Goal: Information Seeking & Learning: Learn about a topic

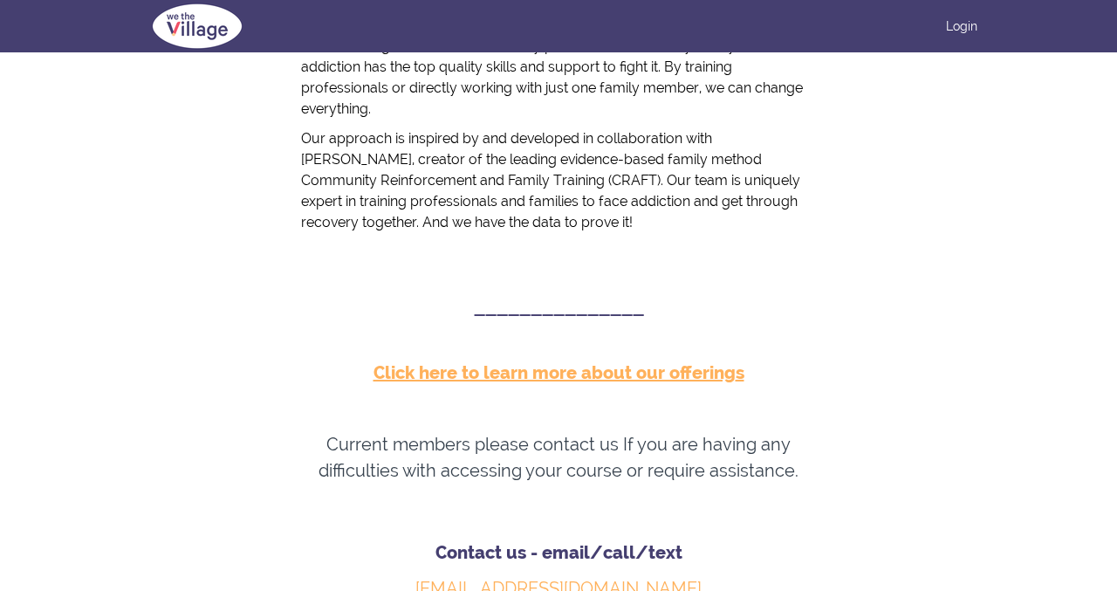
scroll to position [561, 0]
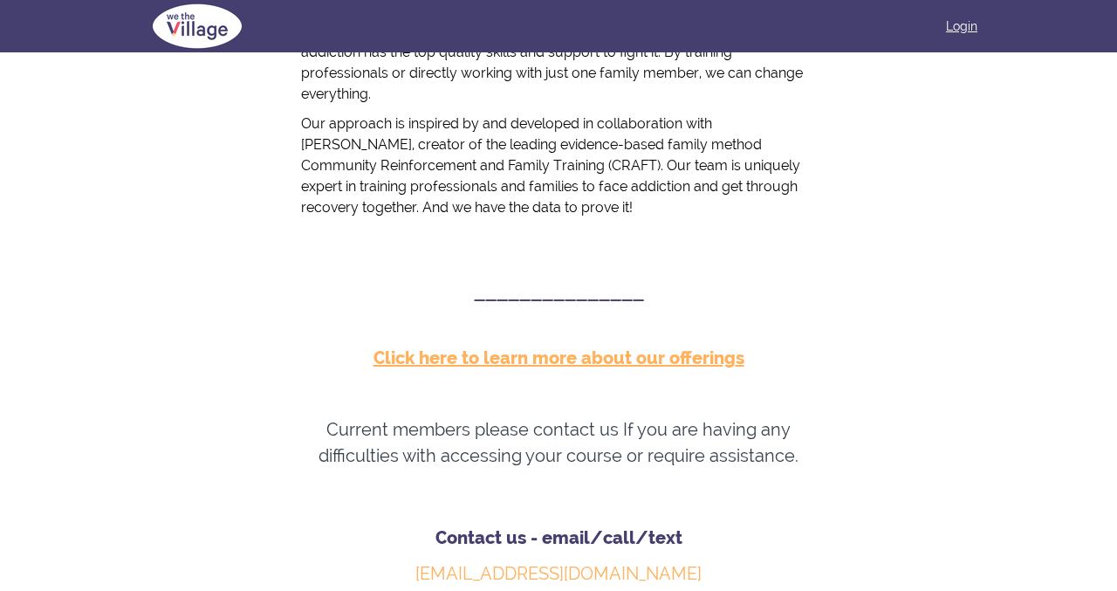
click at [953, 24] on link "Login" at bounding box center [961, 25] width 31 height 17
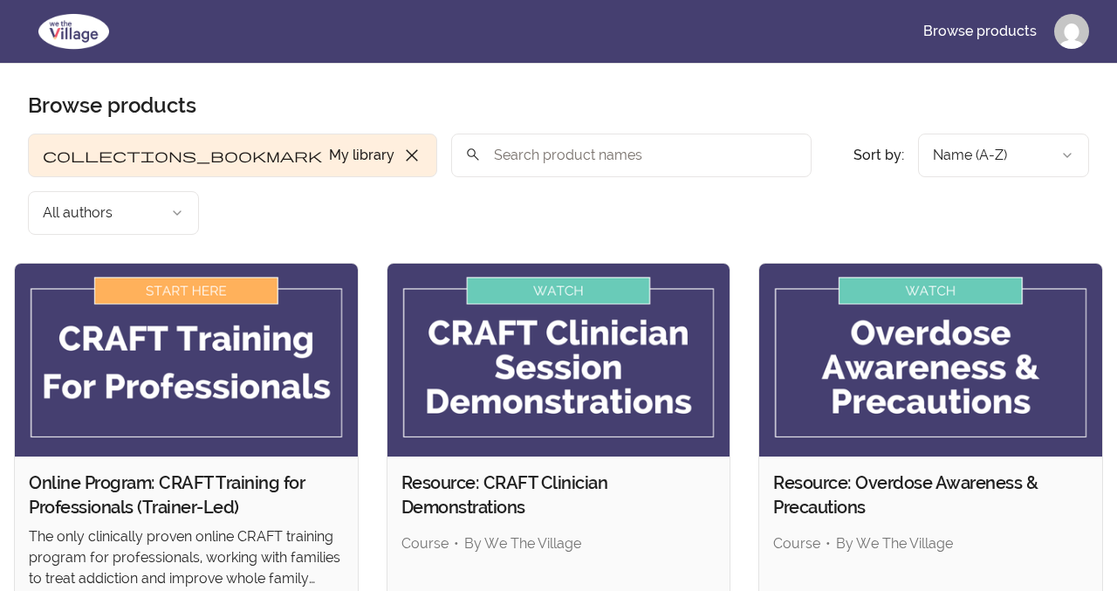
click at [494, 166] on input "search" at bounding box center [631, 156] width 360 height 44
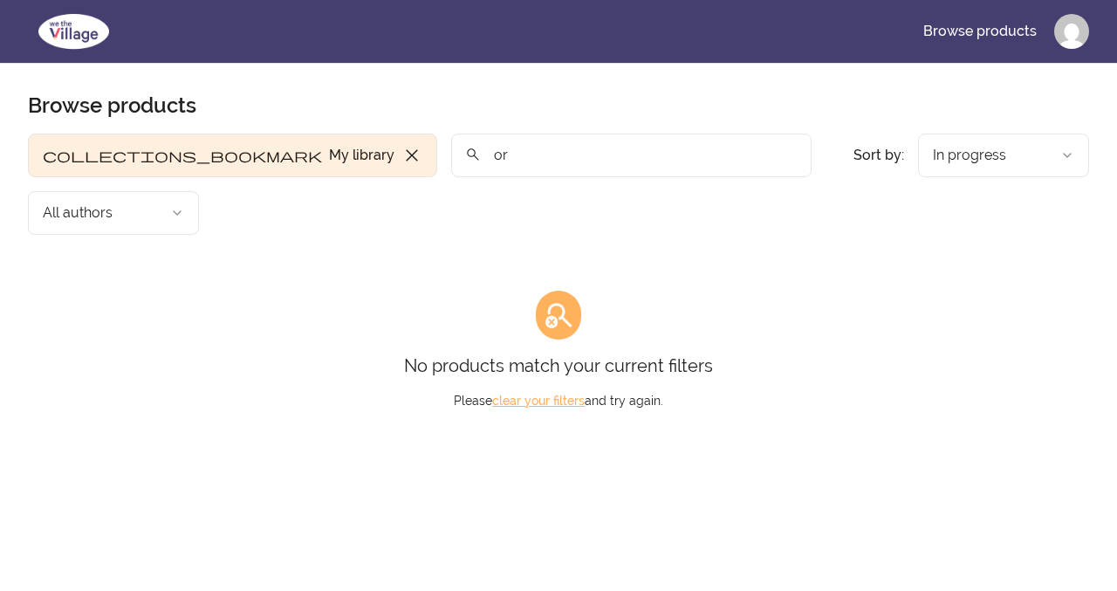
type input "o"
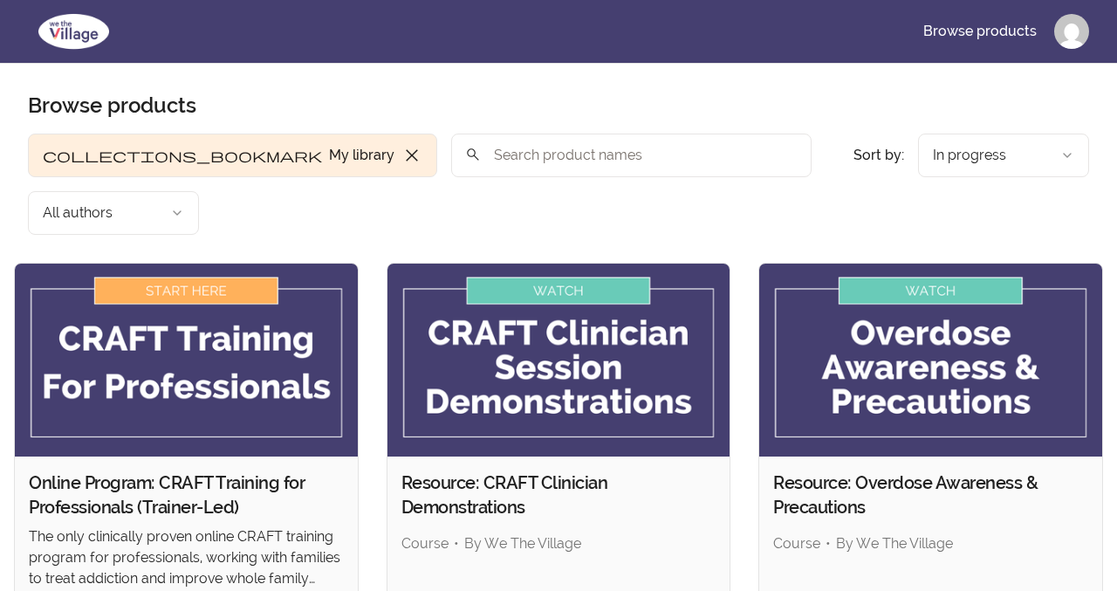
click at [401, 156] on span "close" at bounding box center [411, 155] width 21 height 21
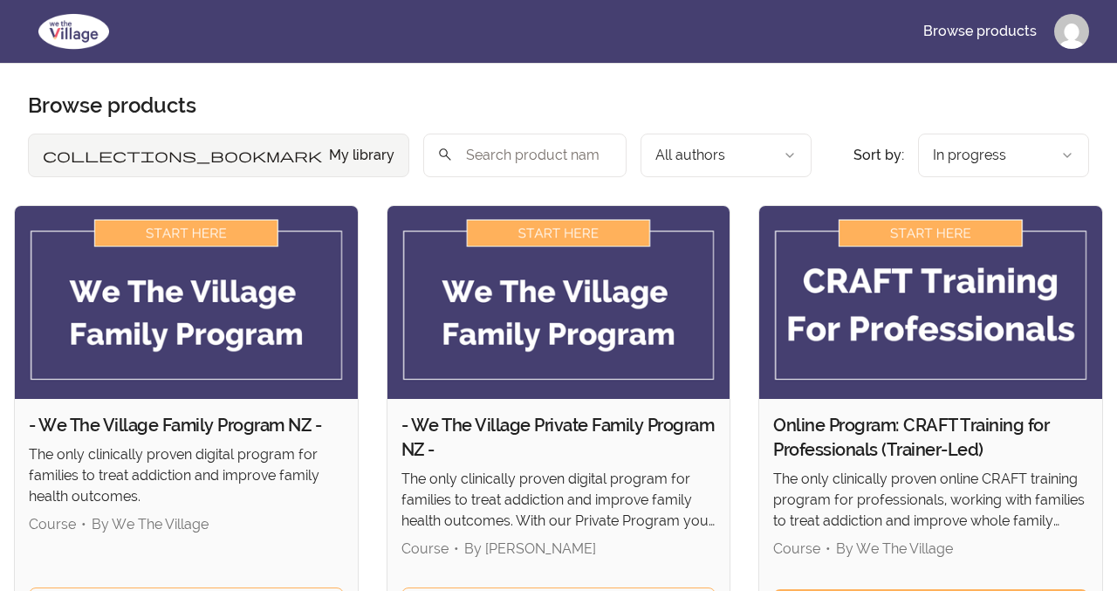
click at [423, 146] on input "search" at bounding box center [524, 156] width 203 height 44
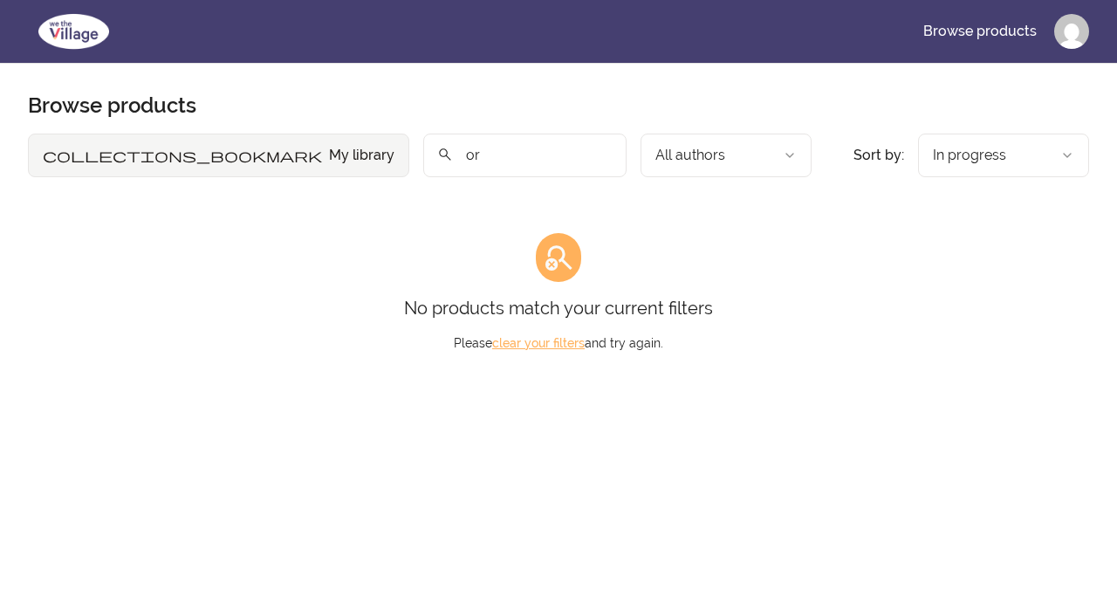
type input "o"
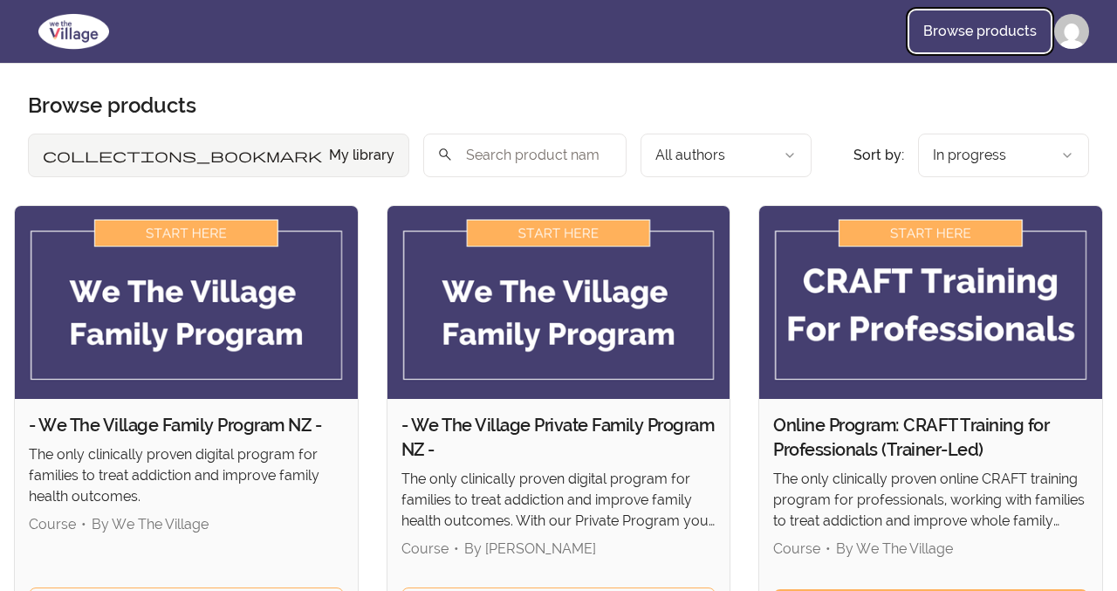
click at [972, 34] on link "Browse products" at bounding box center [979, 31] width 141 height 42
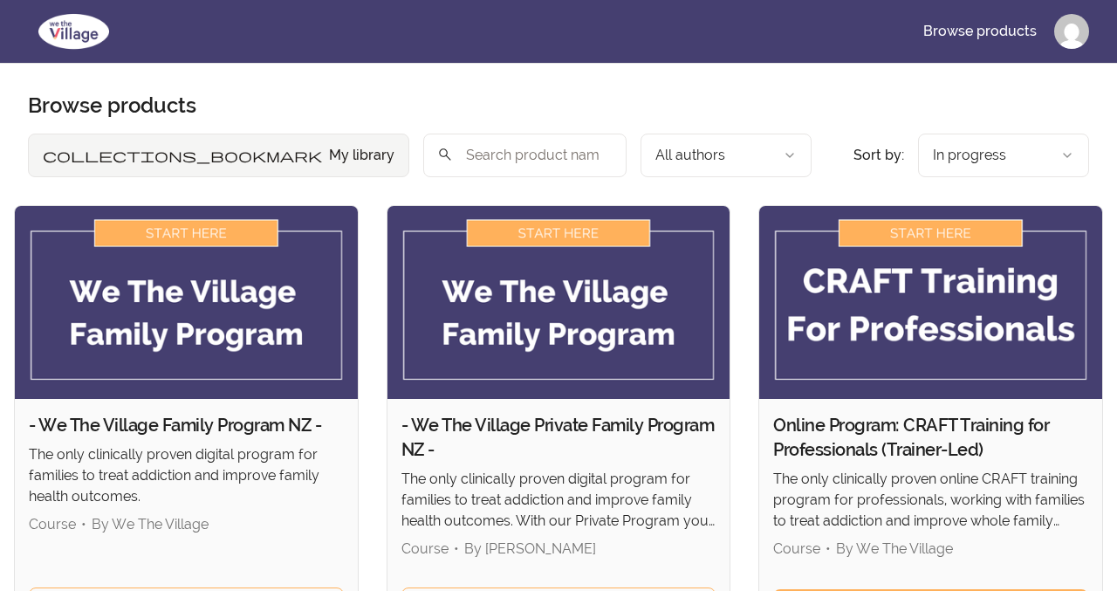
click at [443, 146] on input "search" at bounding box center [524, 156] width 203 height 44
type input "induction"
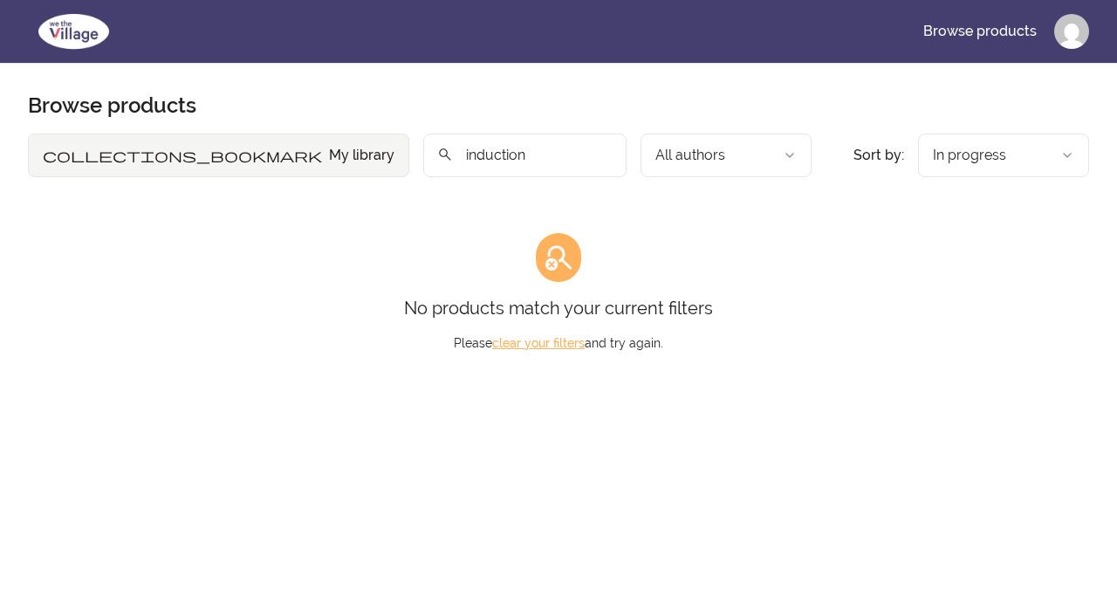
click at [504, 153] on input "induction" at bounding box center [524, 156] width 203 height 44
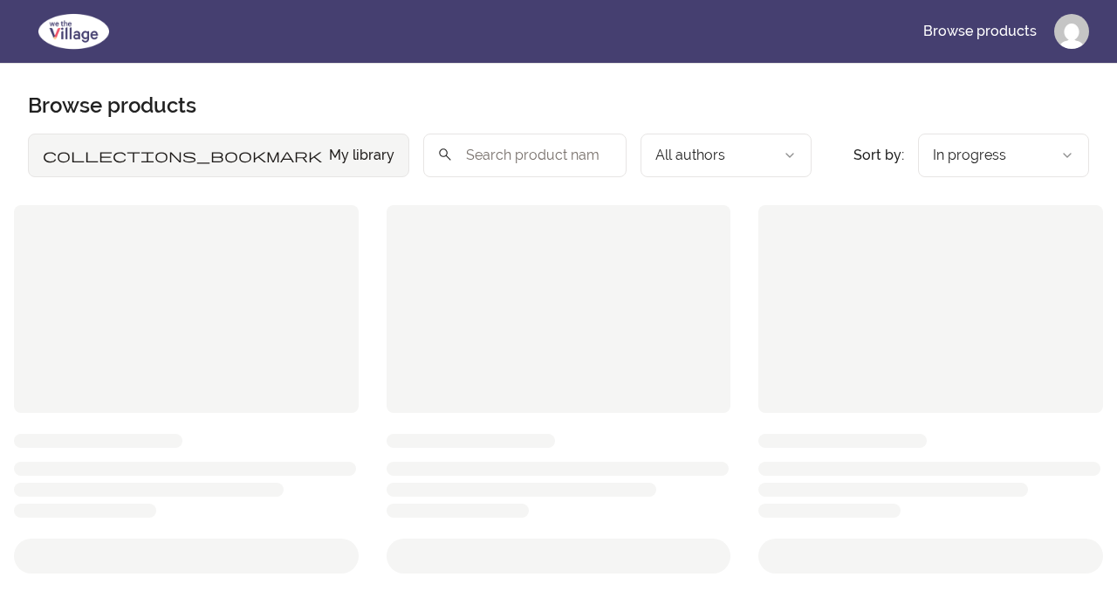
click at [529, 97] on section "Browse products Product filters: collections_bookmark My library Sort by: impor…" at bounding box center [558, 531] width 1061 height 878
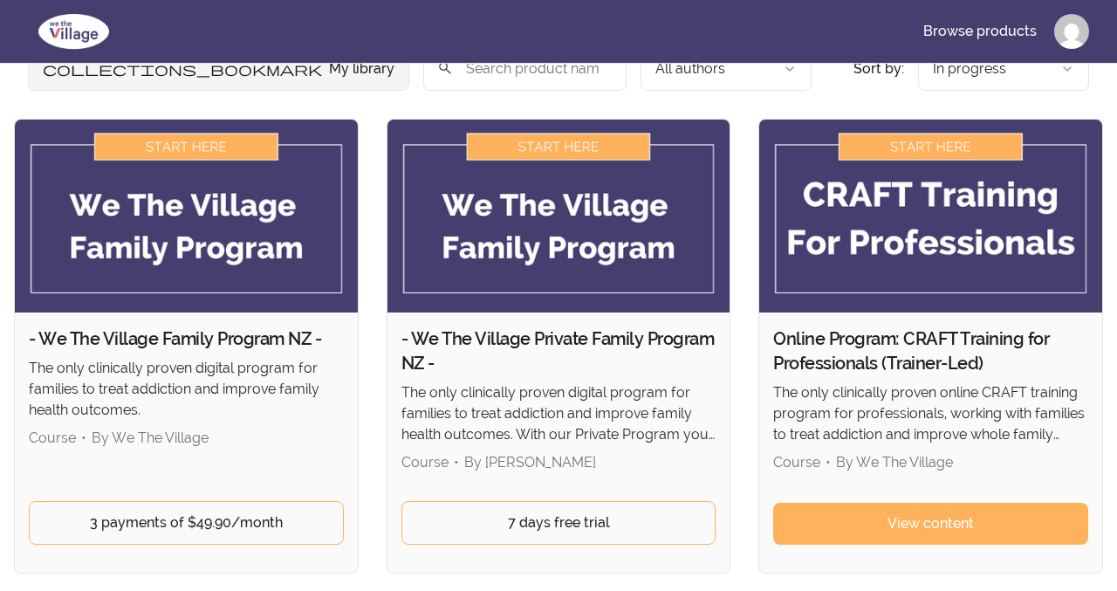
scroll to position [92, 0]
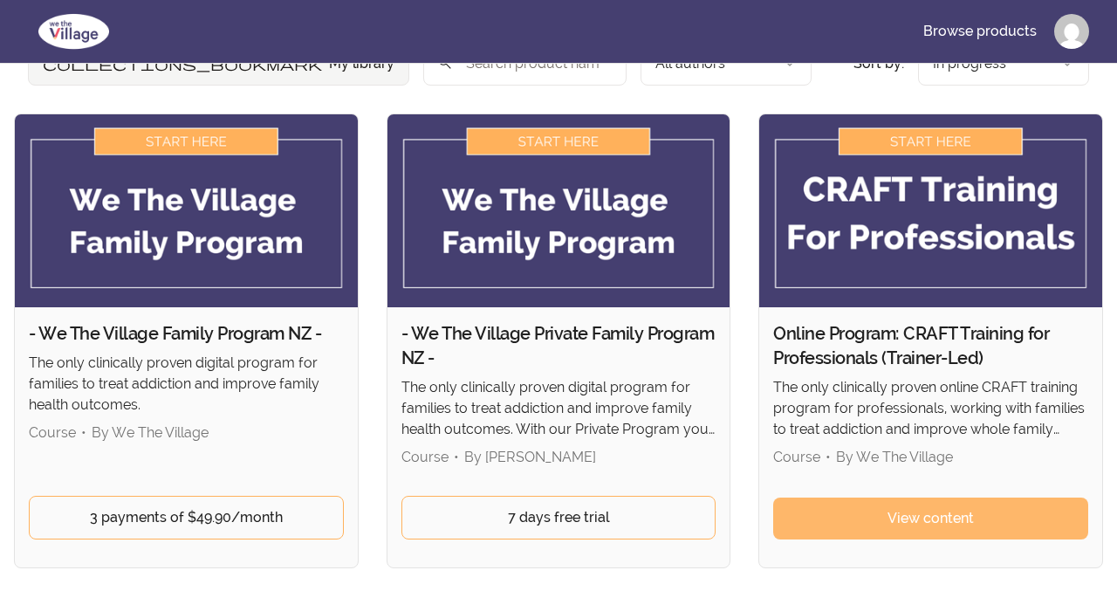
click at [875, 511] on link "View content" at bounding box center [930, 518] width 315 height 42
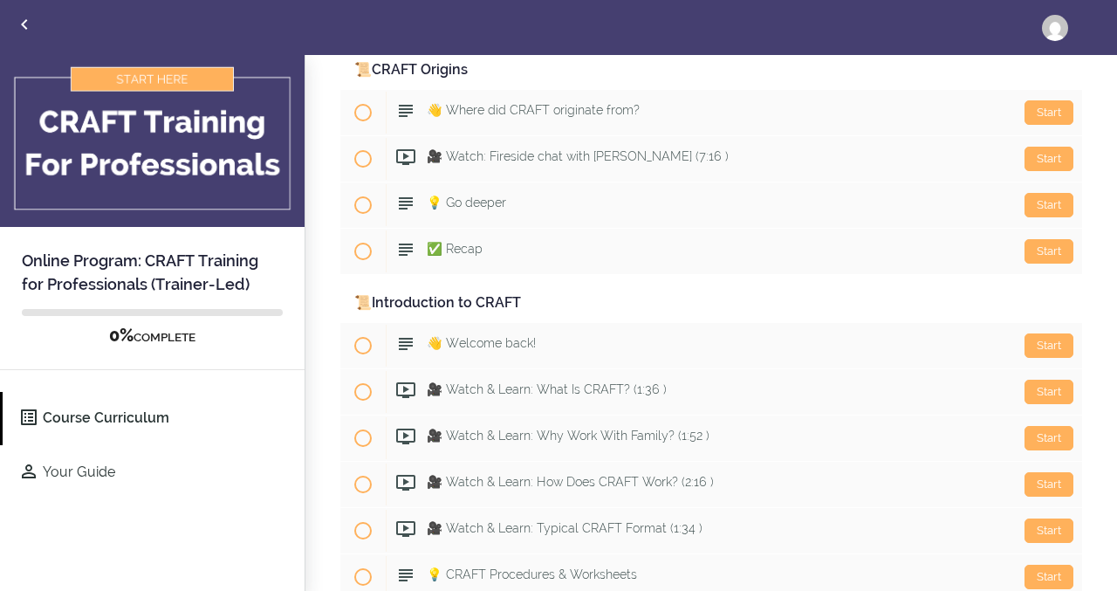
scroll to position [401, 0]
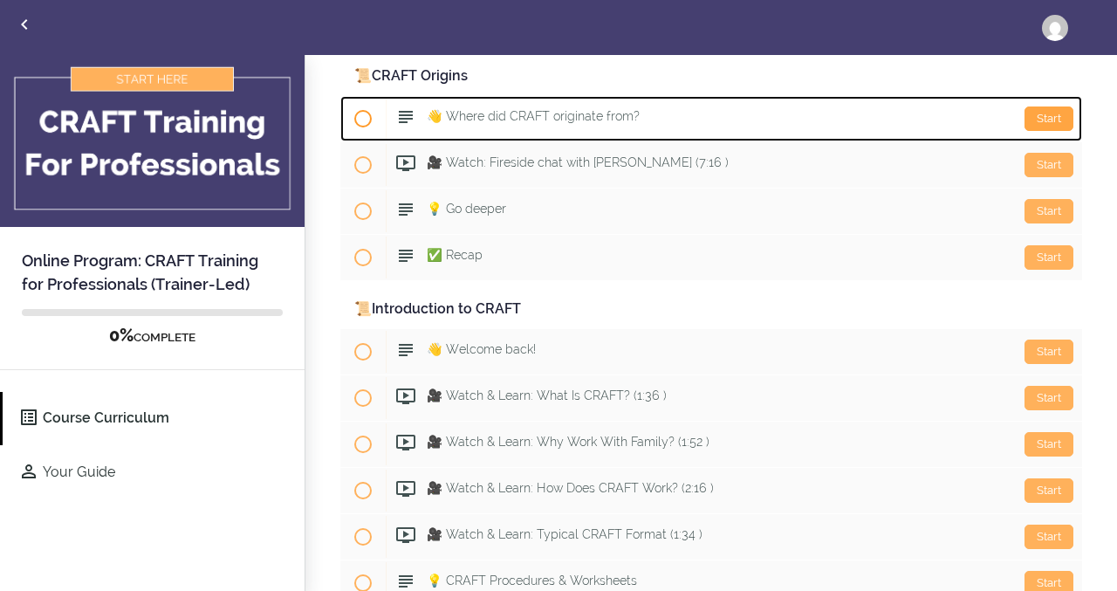
click at [1041, 121] on div "Start" at bounding box center [1049, 118] width 49 height 24
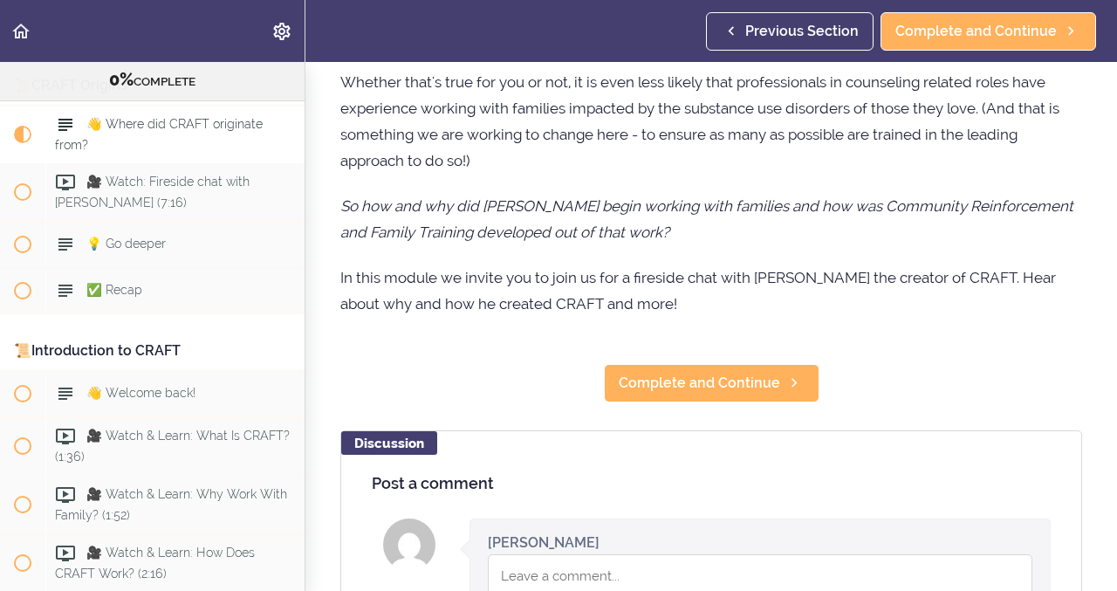
scroll to position [293, 0]
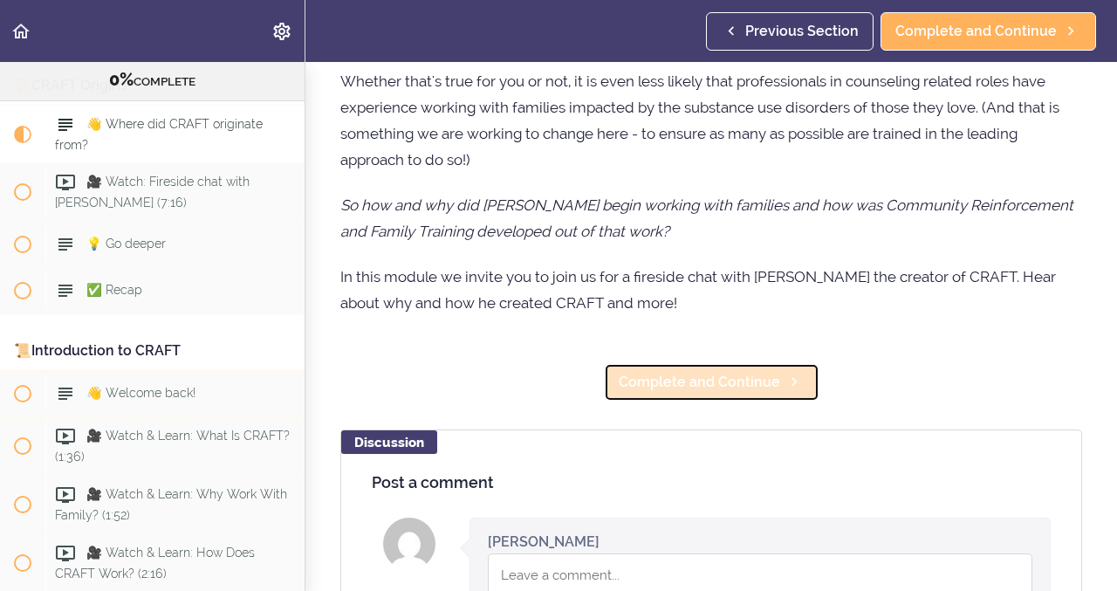
click at [702, 393] on span "Complete and Continue" at bounding box center [699, 382] width 161 height 21
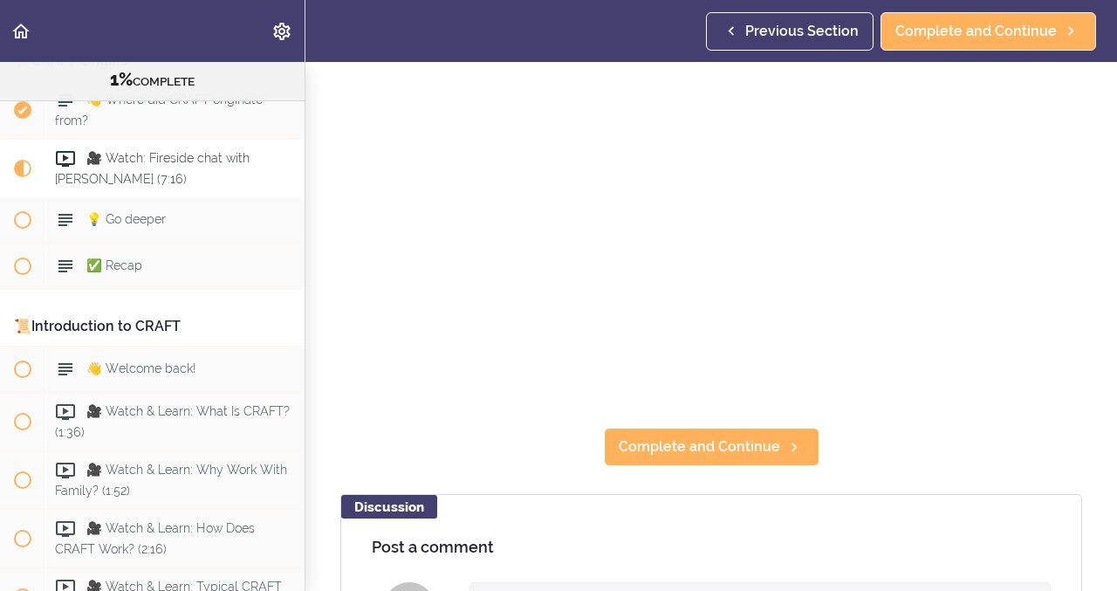
scroll to position [161, 0]
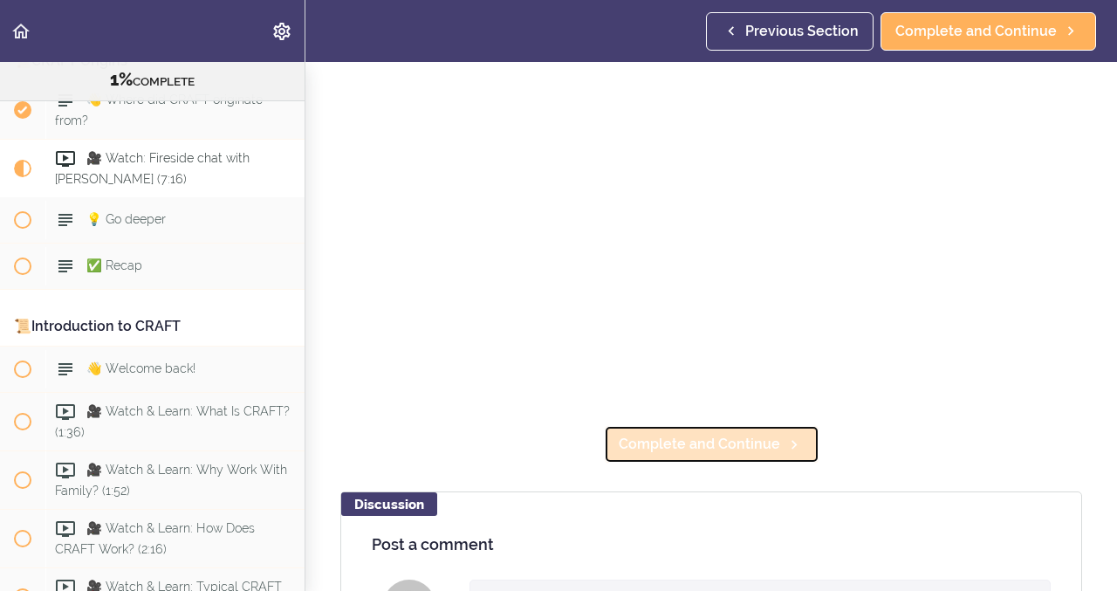
click at [729, 448] on span "Complete and Continue" at bounding box center [699, 444] width 161 height 21
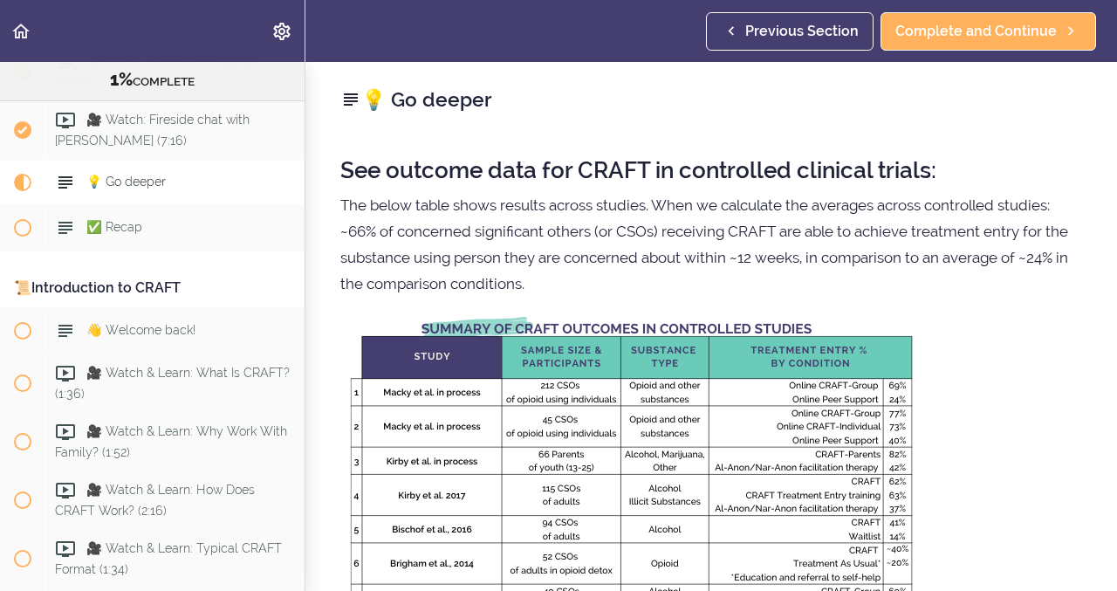
scroll to position [476, 0]
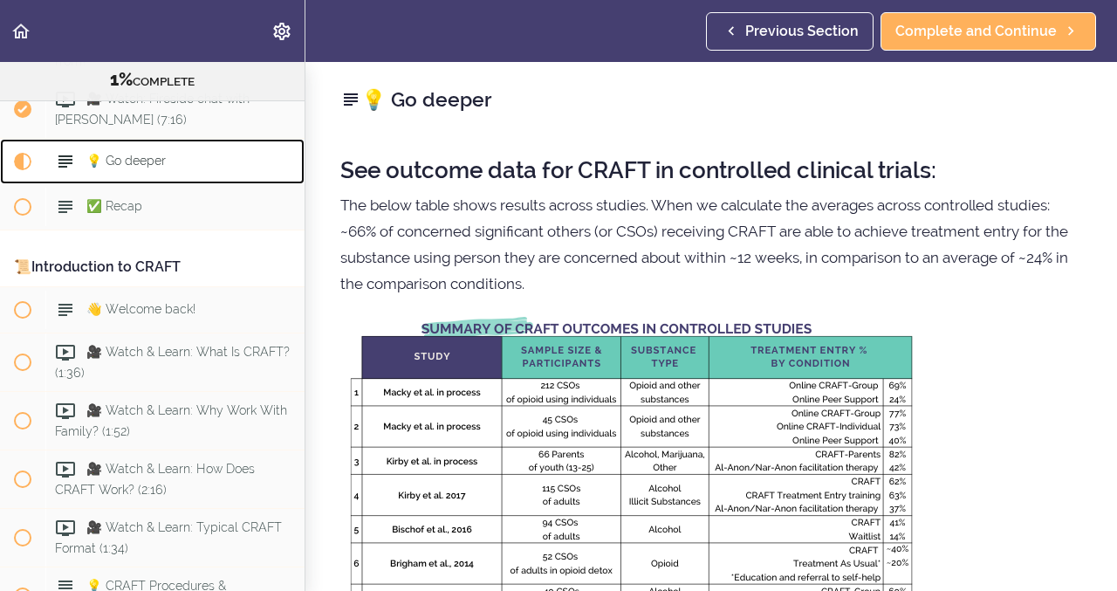
click at [189, 154] on div "💡 Go deeper" at bounding box center [174, 161] width 259 height 38
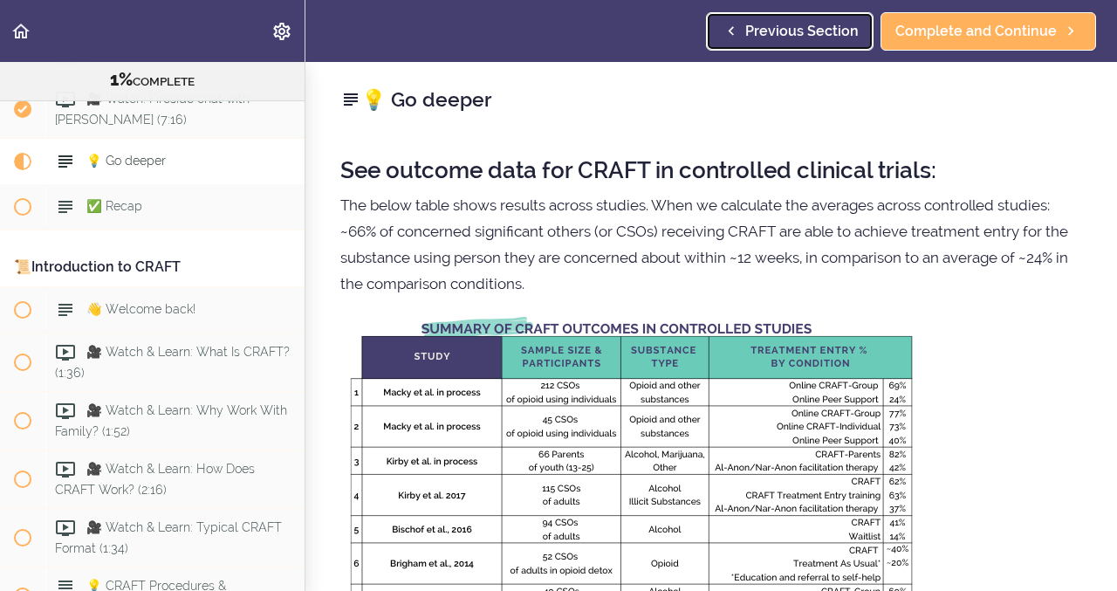
click at [781, 38] on span "Previous Section" at bounding box center [801, 31] width 113 height 21
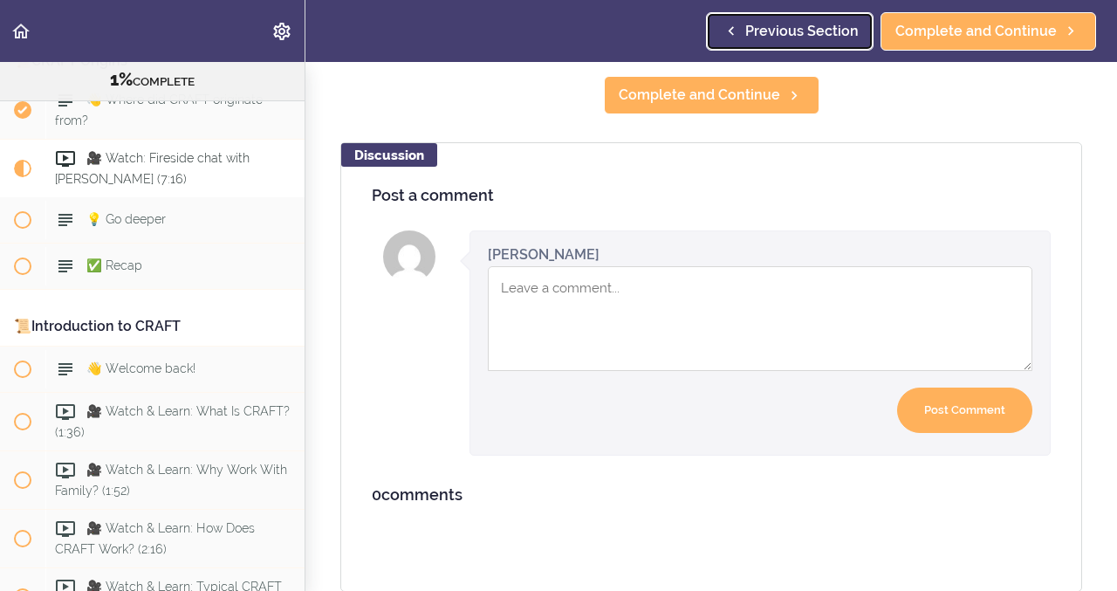
scroll to position [101, 0]
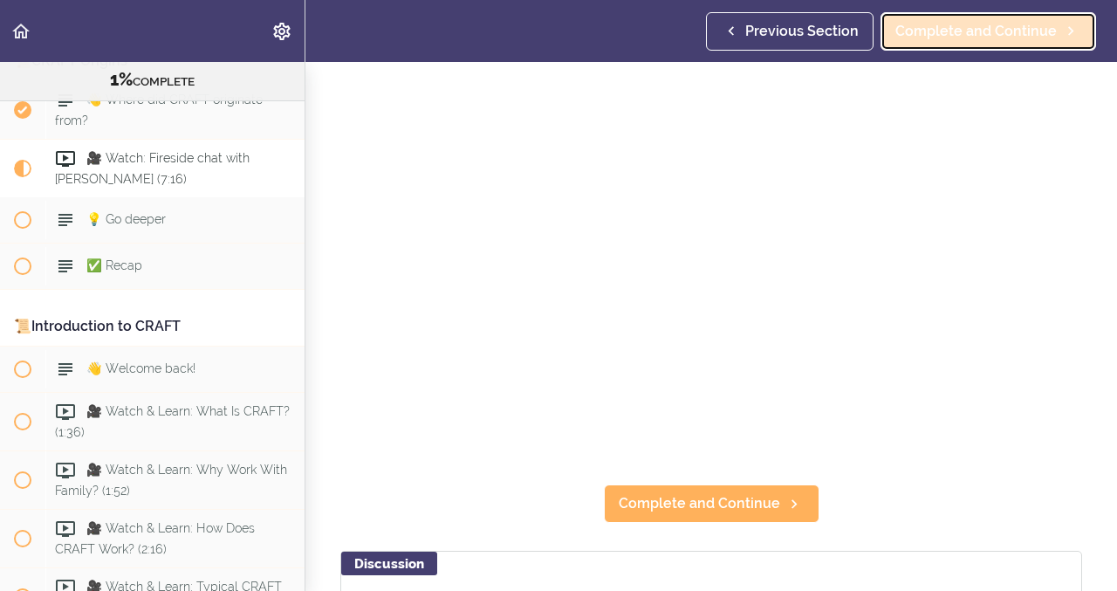
click at [942, 22] on span "Complete and Continue" at bounding box center [975, 31] width 161 height 21
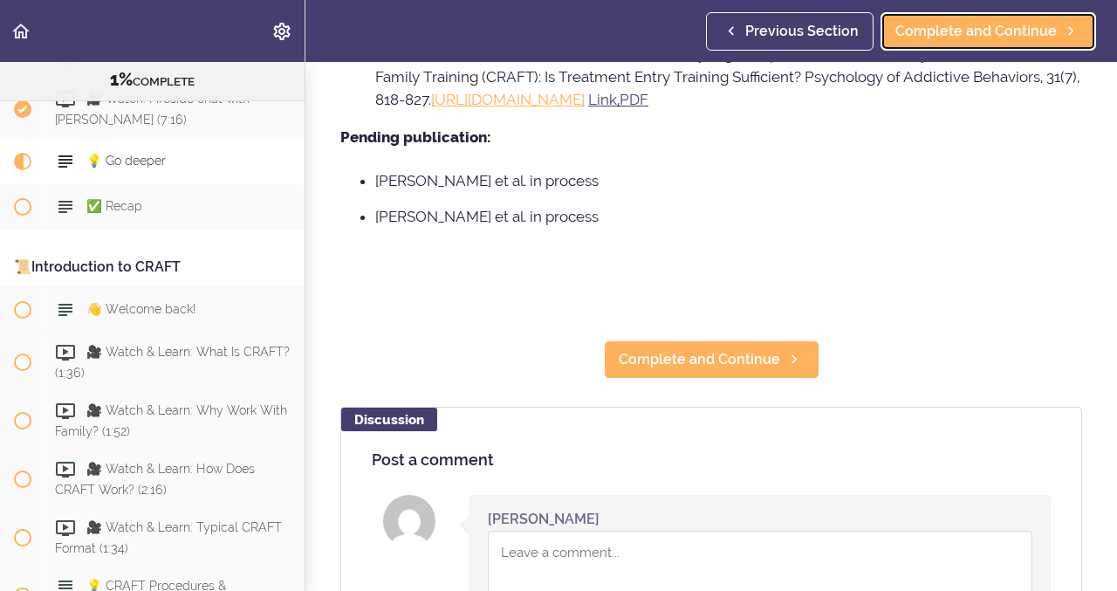
scroll to position [1774, 0]
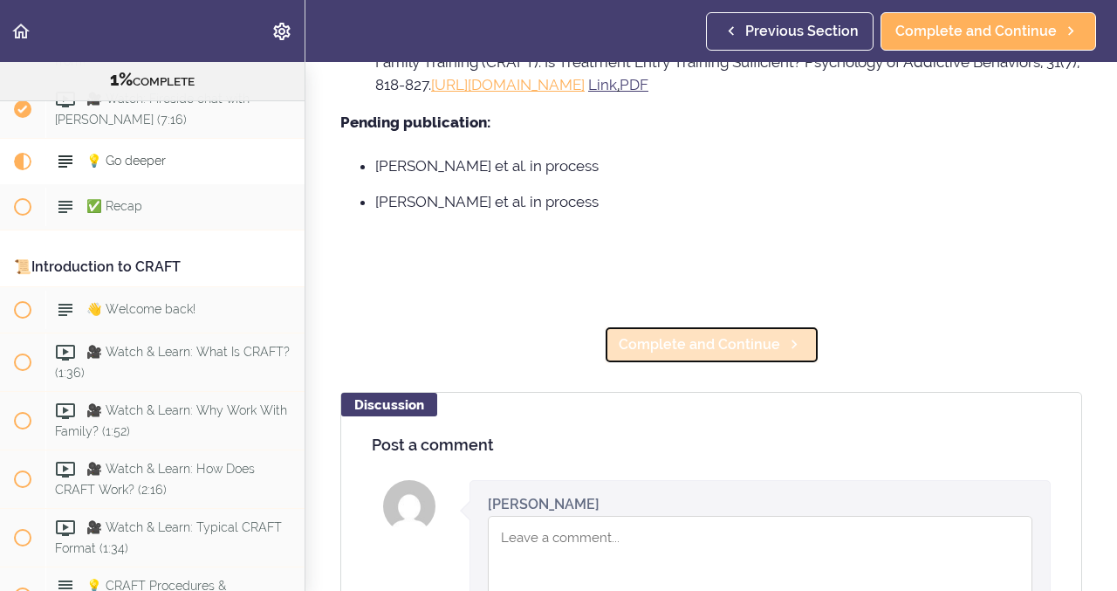
click at [725, 334] on span "Complete and Continue" at bounding box center [699, 344] width 161 height 21
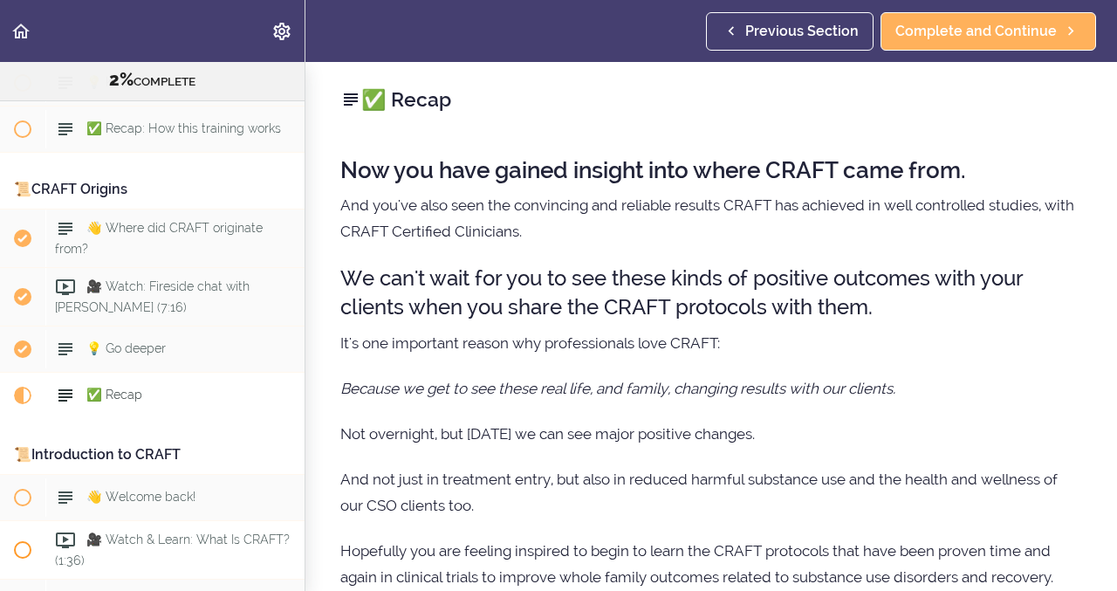
scroll to position [285, 0]
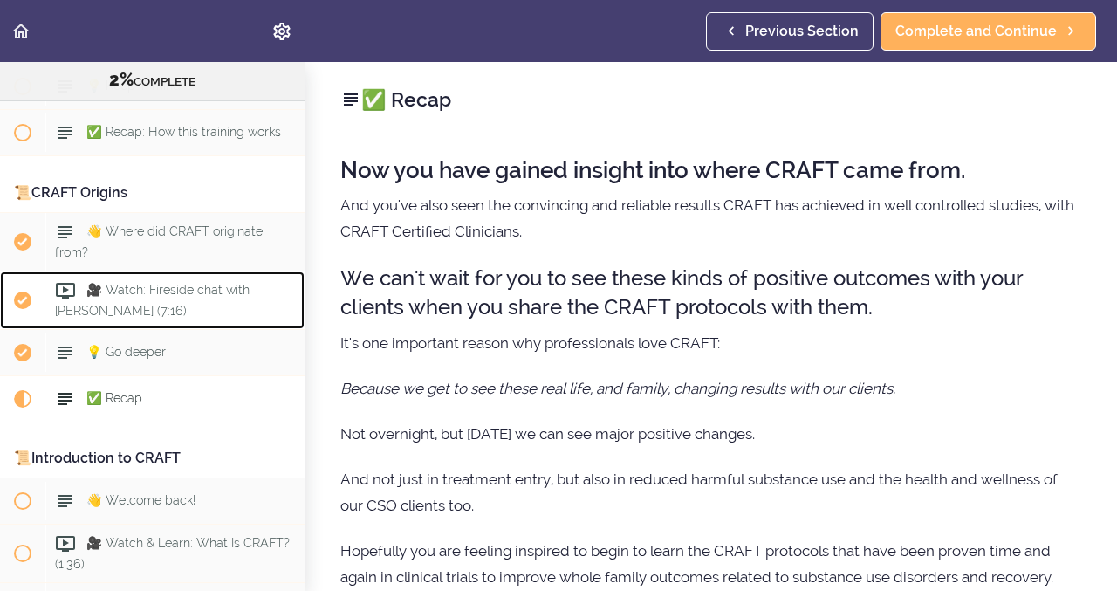
click at [166, 293] on div "🎥 Watch: Fireside chat with [PERSON_NAME] (7:16)" at bounding box center [174, 300] width 259 height 58
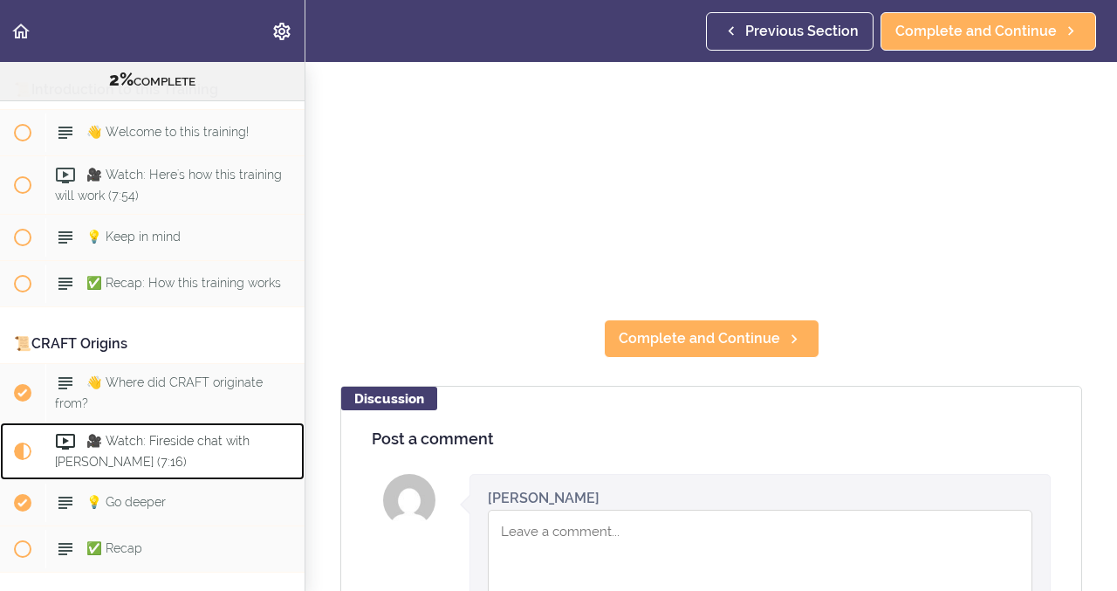
scroll to position [212, 0]
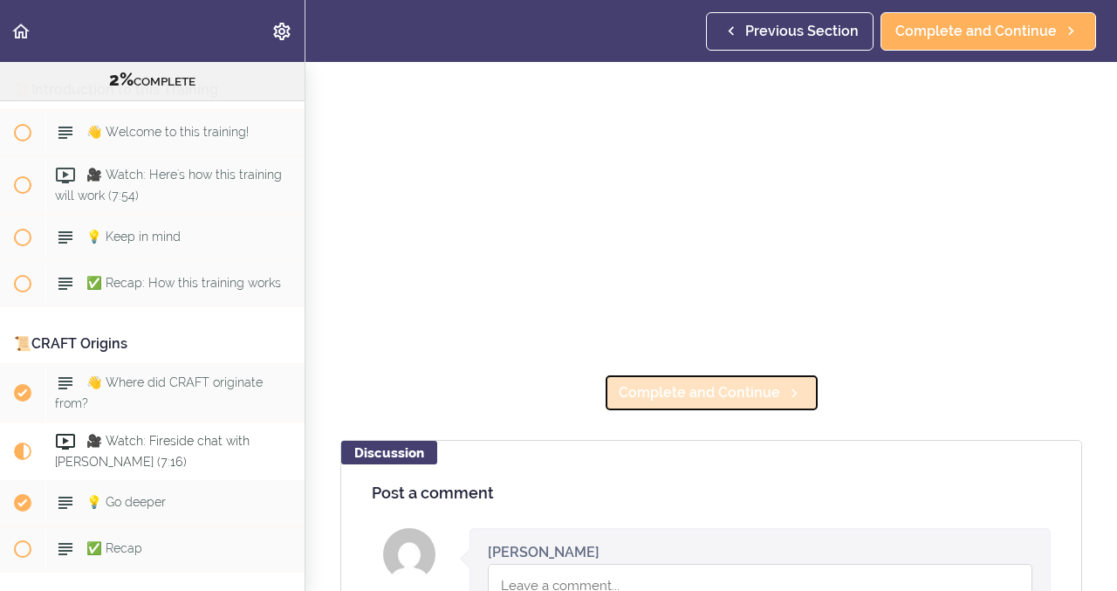
click at [670, 380] on link "Complete and Continue" at bounding box center [712, 393] width 216 height 38
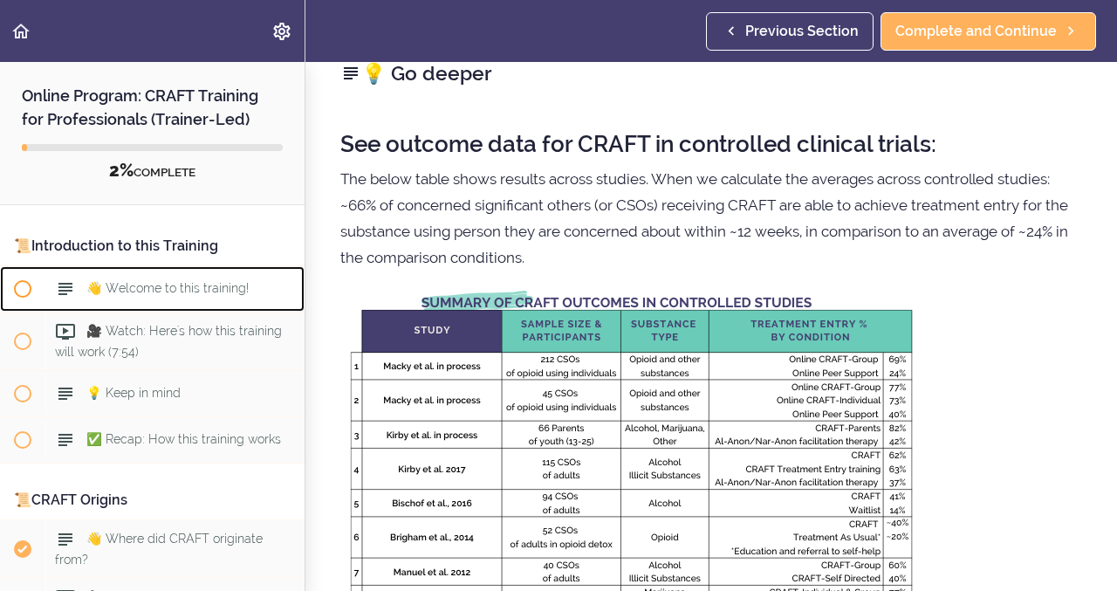
click at [26, 288] on span at bounding box center [22, 288] width 17 height 17
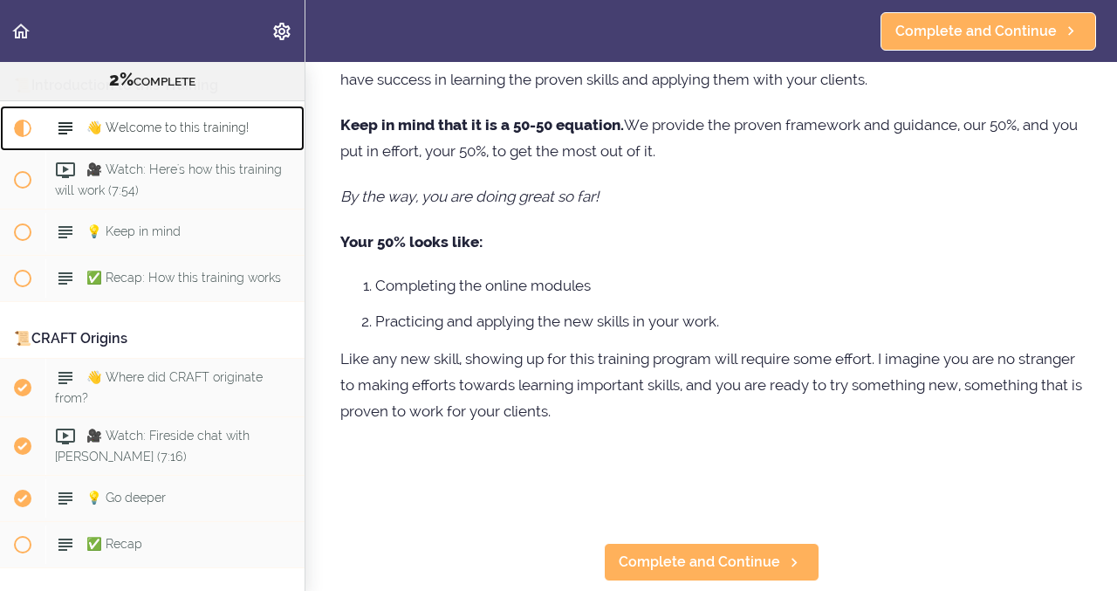
scroll to position [272, 0]
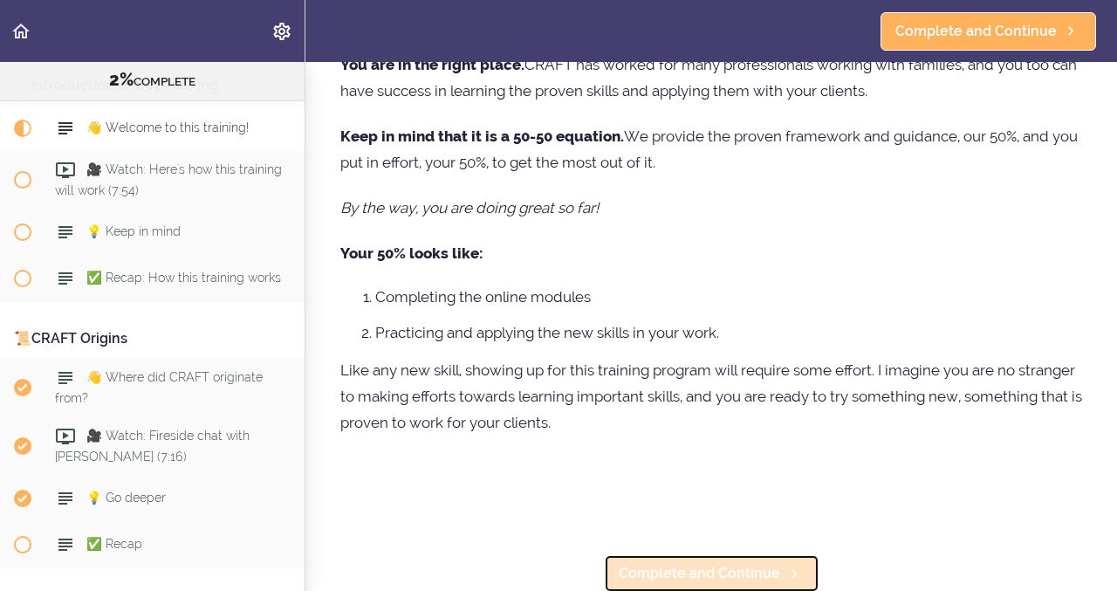
click at [641, 565] on span "Complete and Continue" at bounding box center [699, 573] width 161 height 21
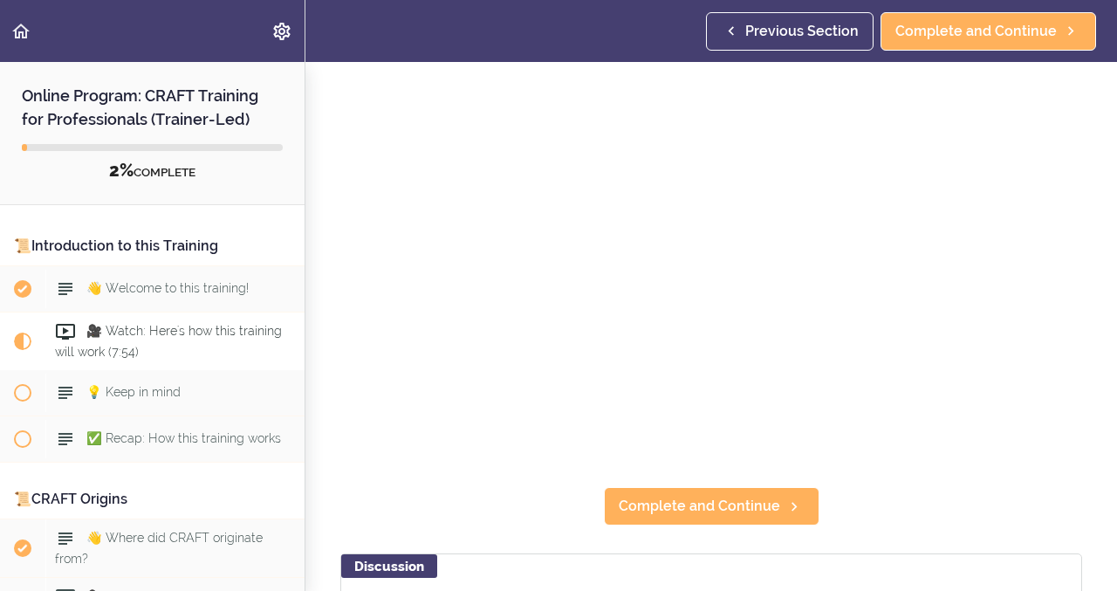
scroll to position [101, 0]
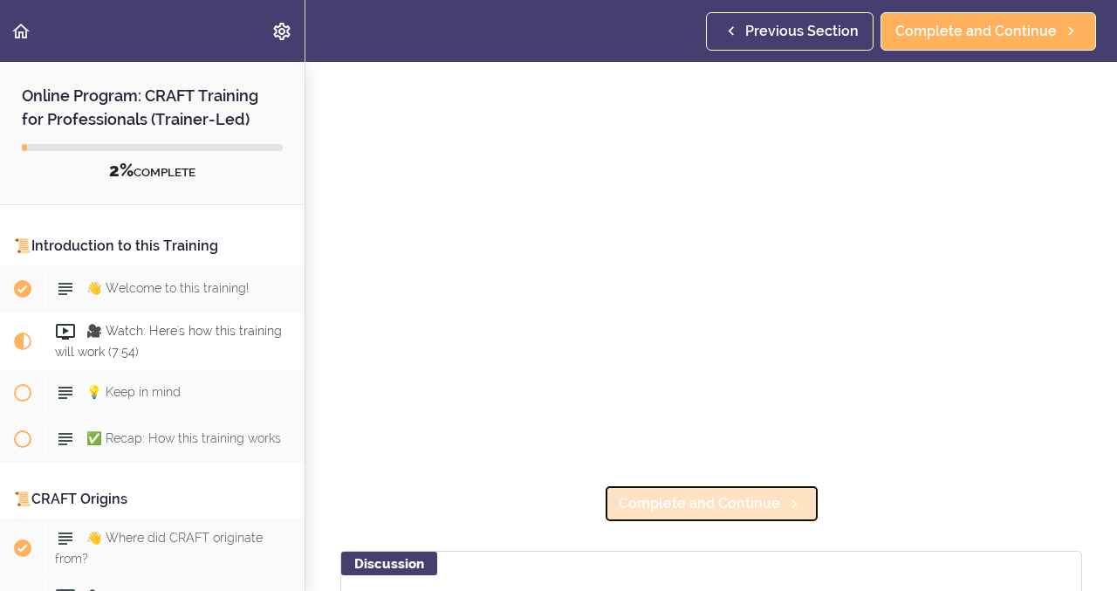
click at [758, 505] on span "Complete and Continue" at bounding box center [699, 503] width 161 height 21
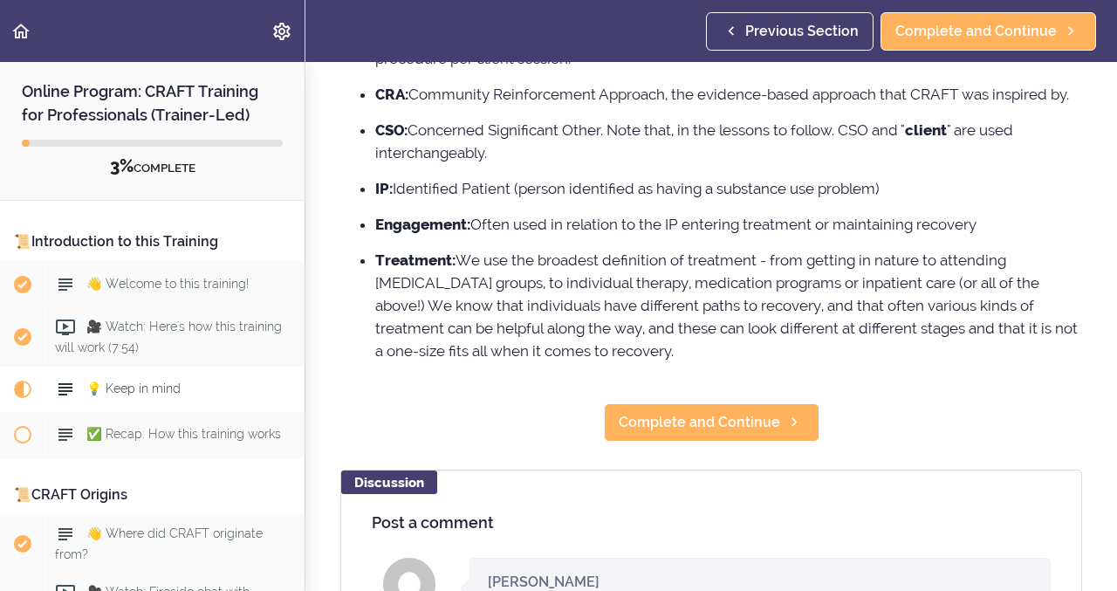
scroll to position [249, 0]
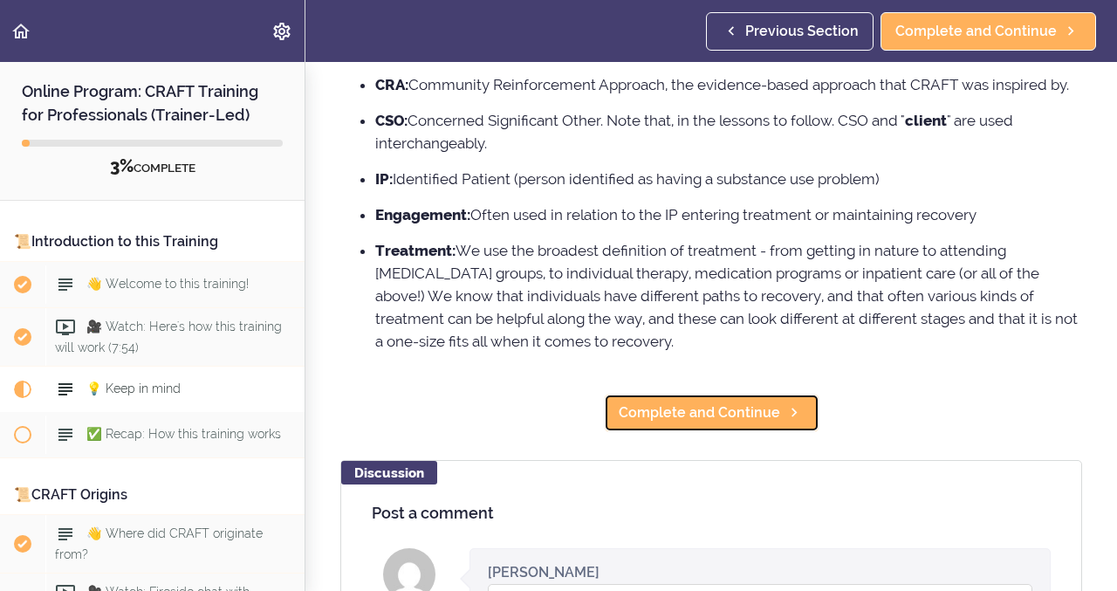
click at [675, 415] on span "Complete and Continue" at bounding box center [699, 412] width 161 height 21
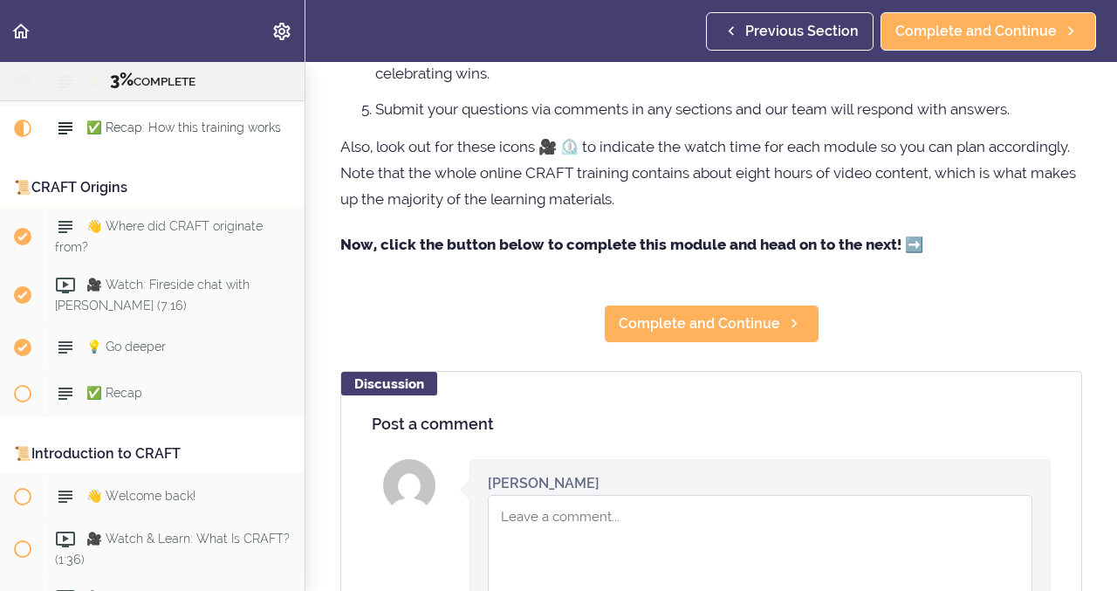
scroll to position [415, 0]
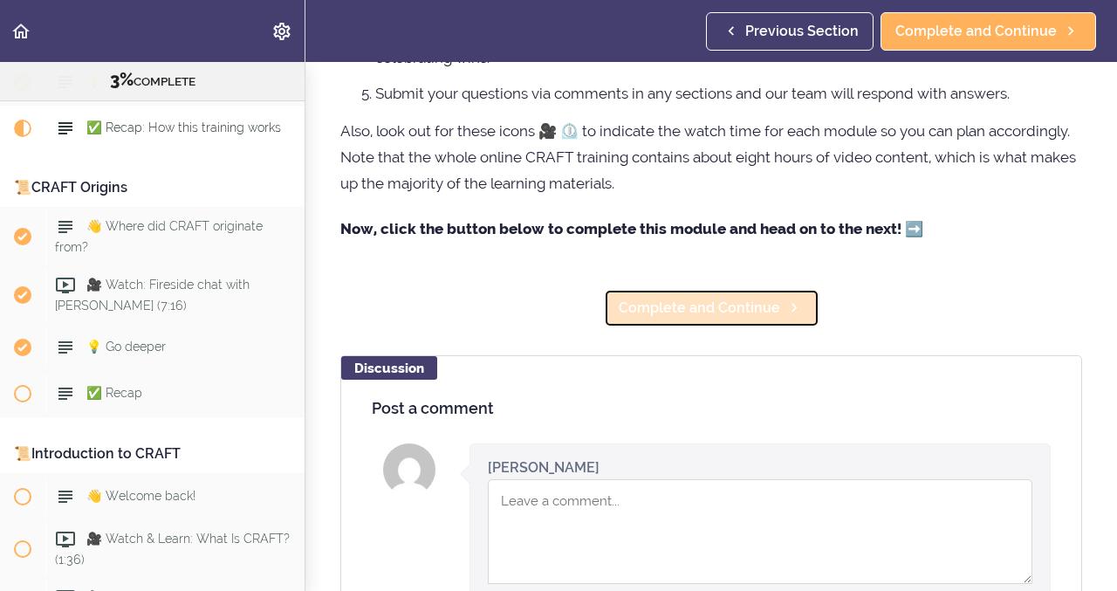
click at [737, 312] on span "Complete and Continue" at bounding box center [699, 308] width 161 height 21
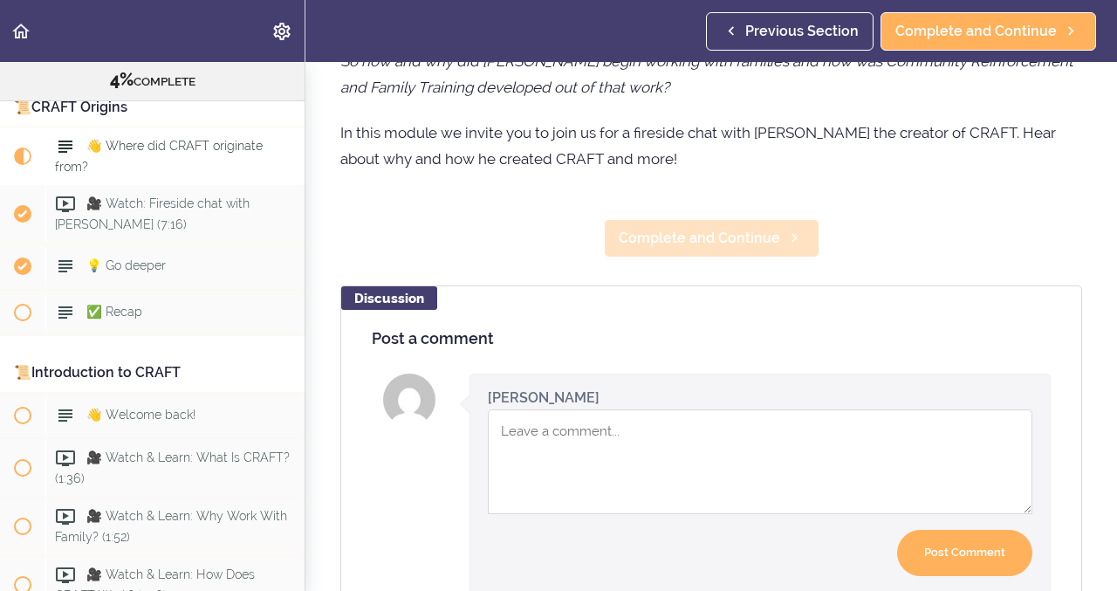
scroll to position [447, 0]
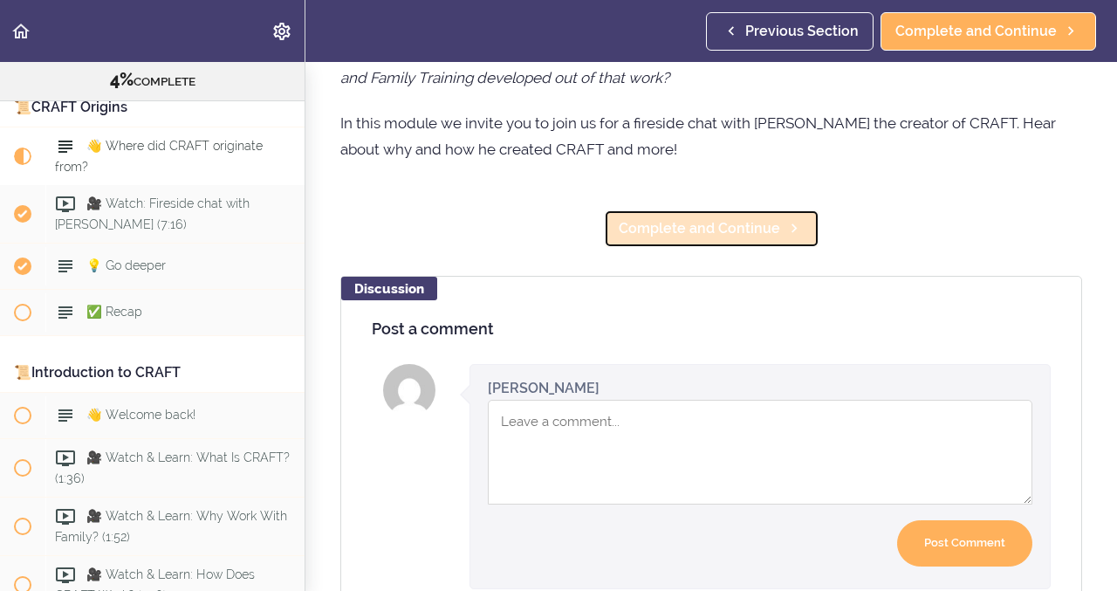
click at [724, 239] on span "Complete and Continue" at bounding box center [699, 228] width 161 height 21
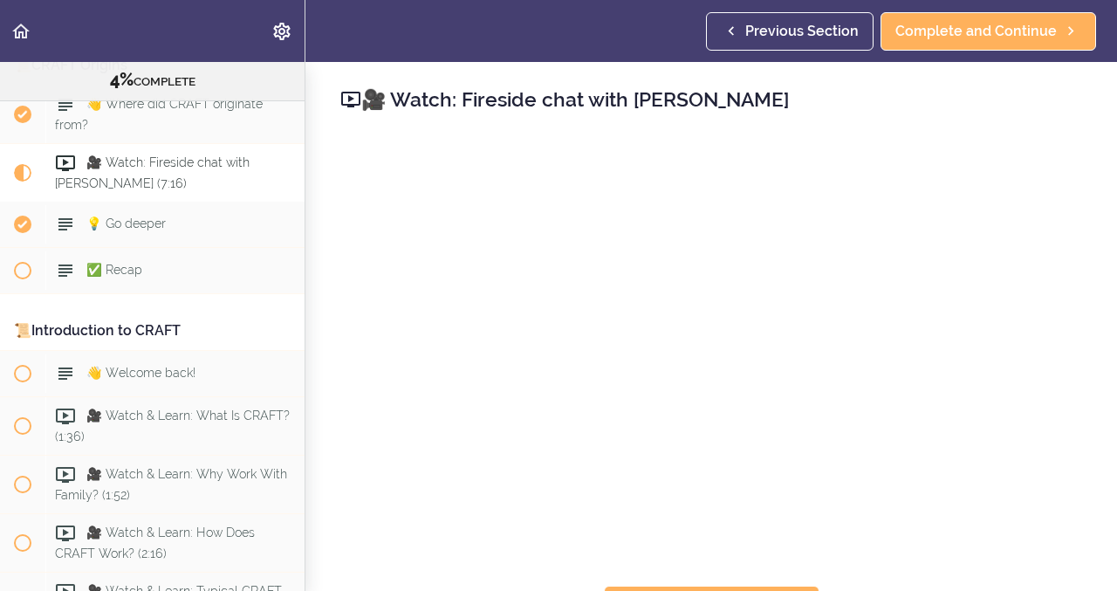
scroll to position [417, 0]
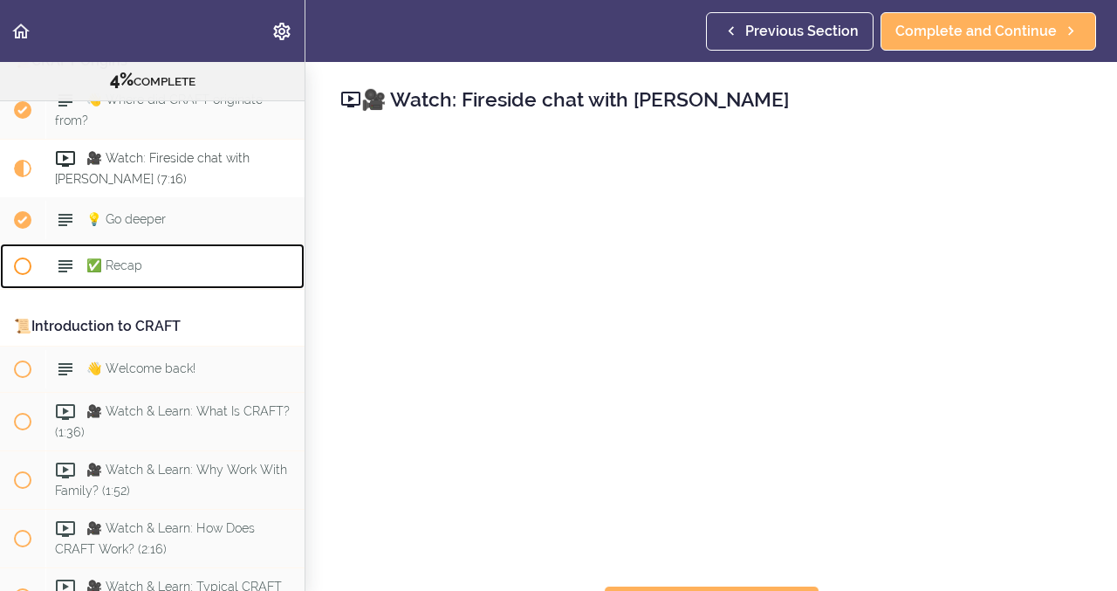
click at [25, 257] on span at bounding box center [22, 265] width 17 height 17
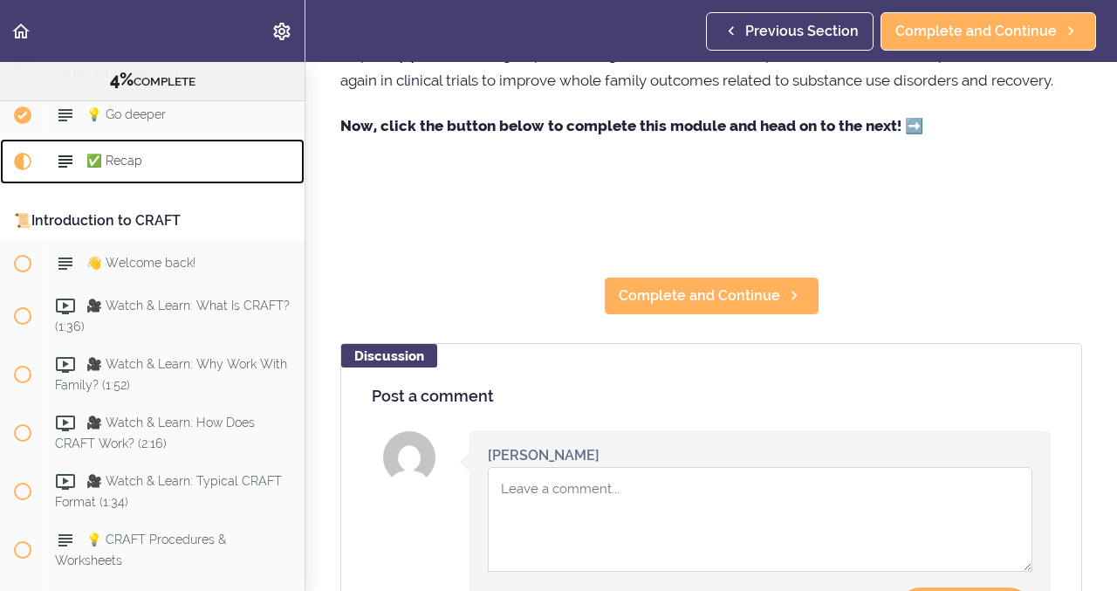
scroll to position [519, 0]
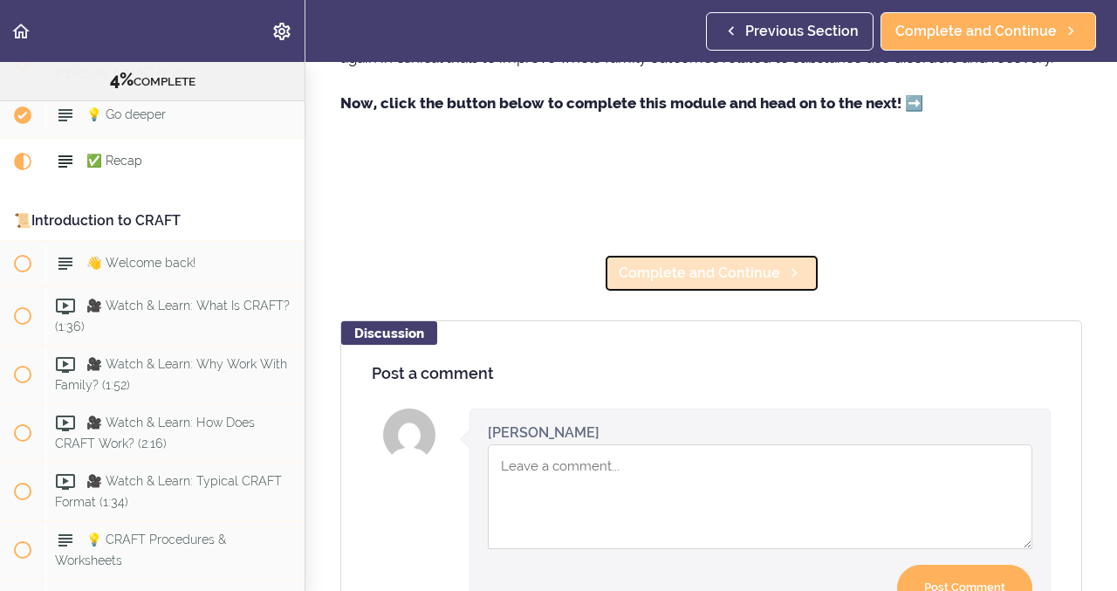
click at [689, 269] on span "Complete and Continue" at bounding box center [699, 273] width 161 height 21
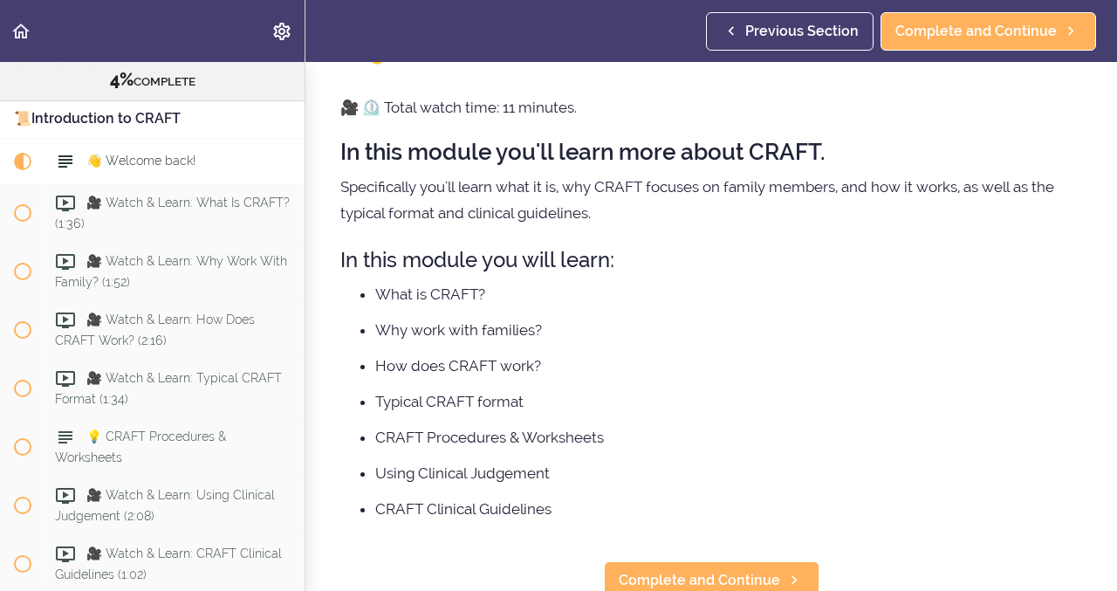
scroll to position [55, 0]
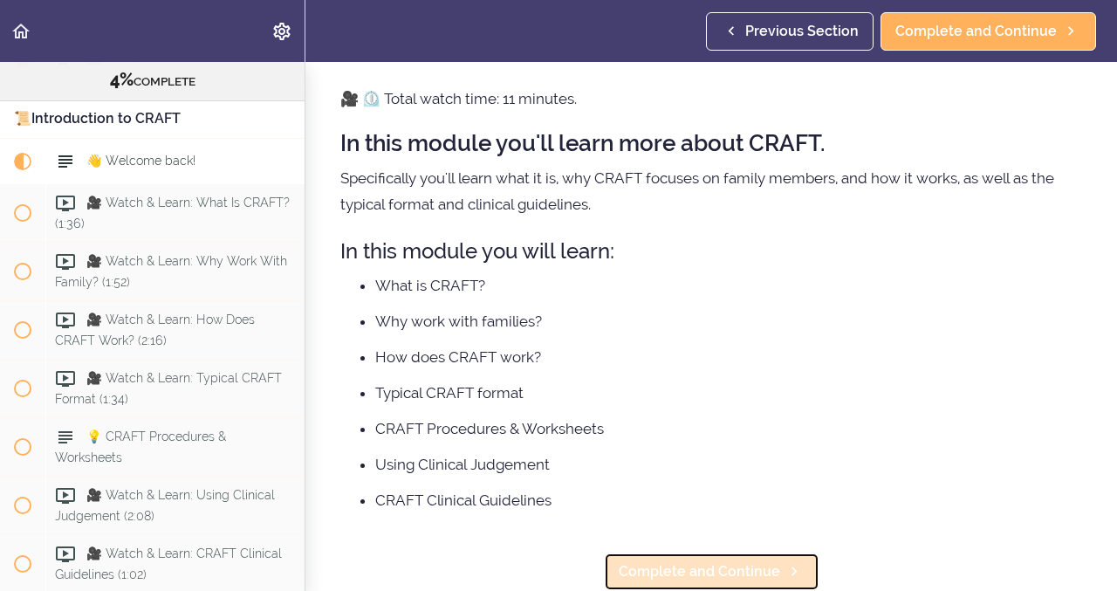
click at [722, 571] on span "Complete and Continue" at bounding box center [699, 571] width 161 height 21
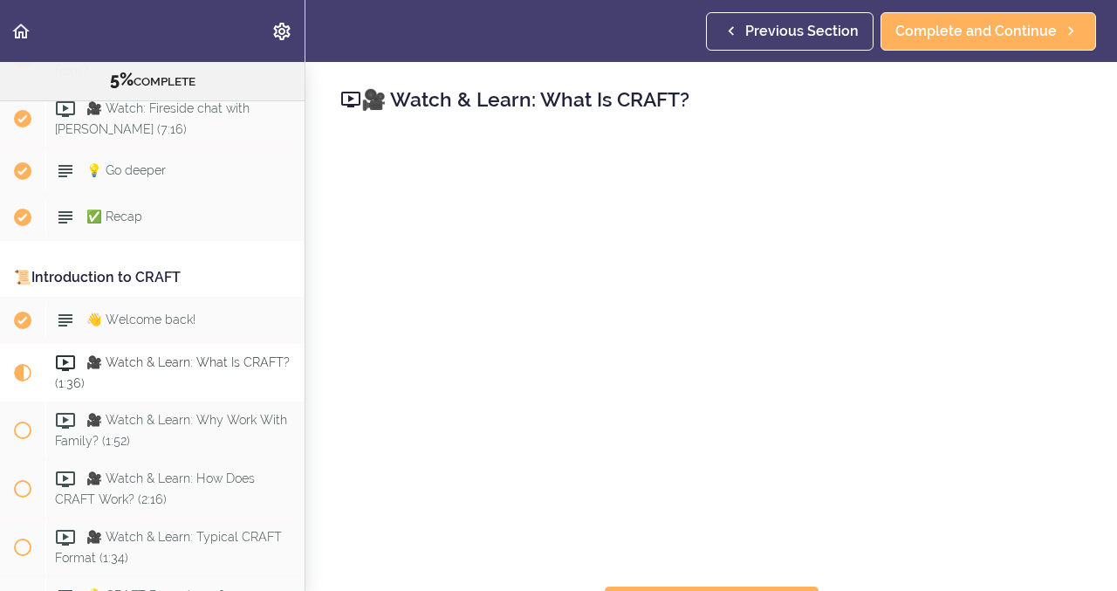
scroll to position [471, 0]
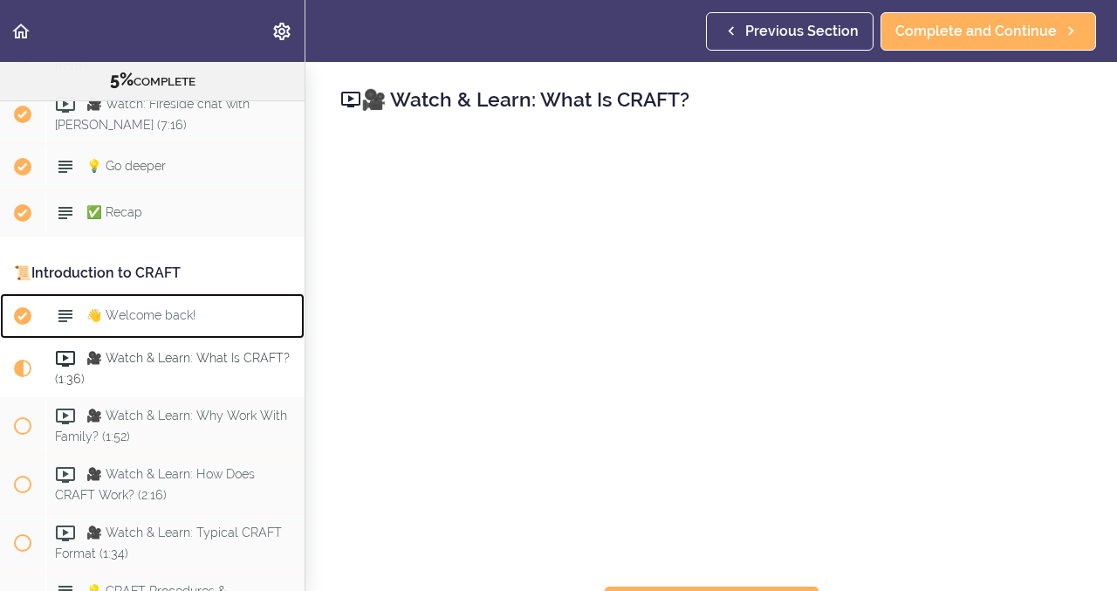
click at [113, 308] on span "👋 Welcome back!" at bounding box center [140, 315] width 109 height 14
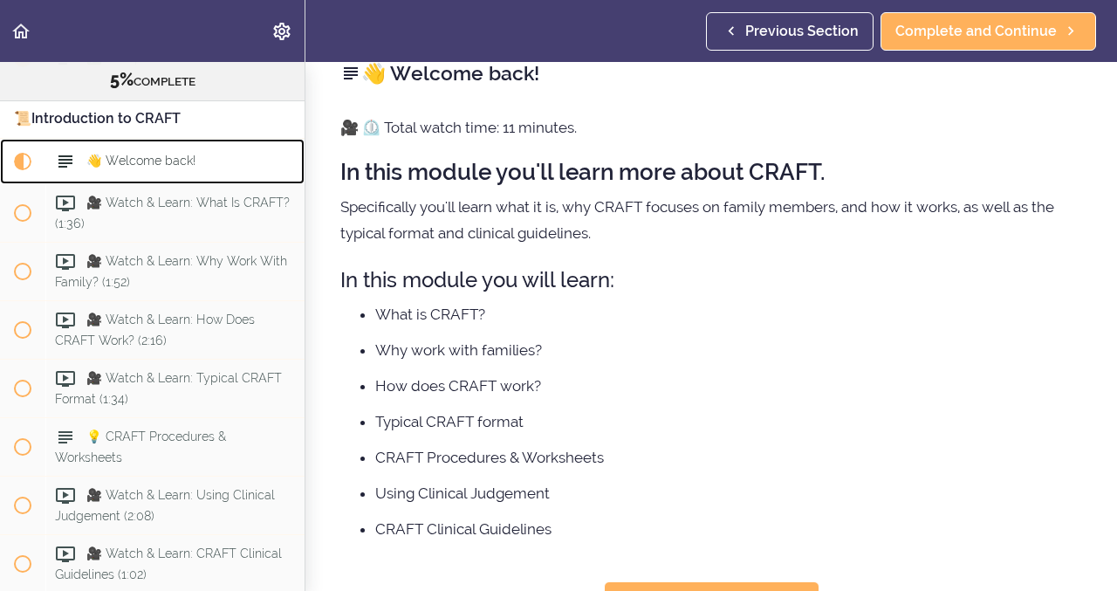
scroll to position [55, 0]
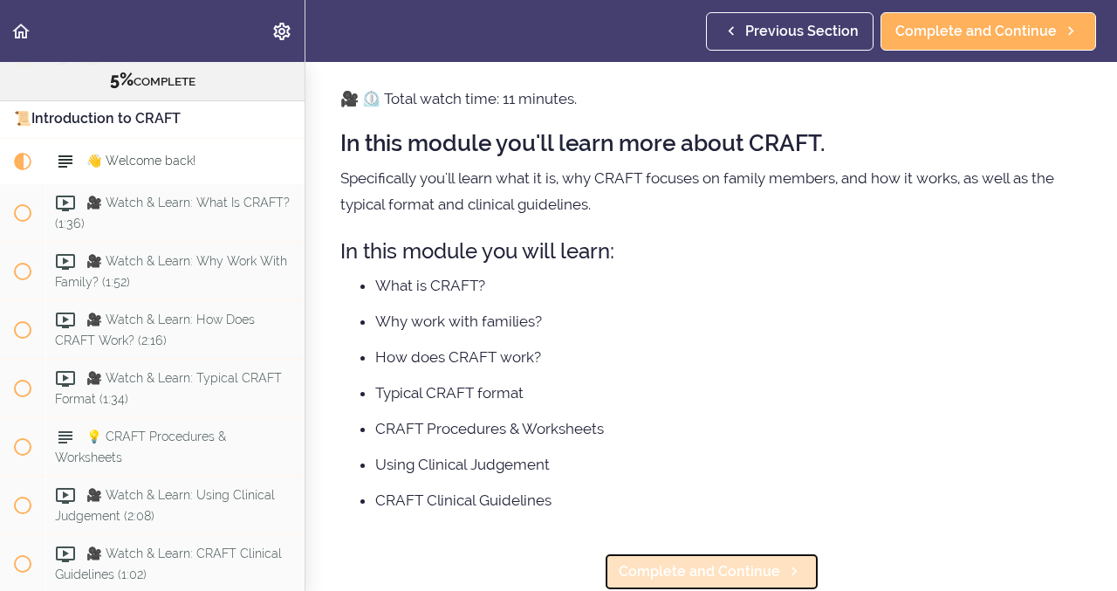
click at [677, 567] on span "Complete and Continue" at bounding box center [699, 571] width 161 height 21
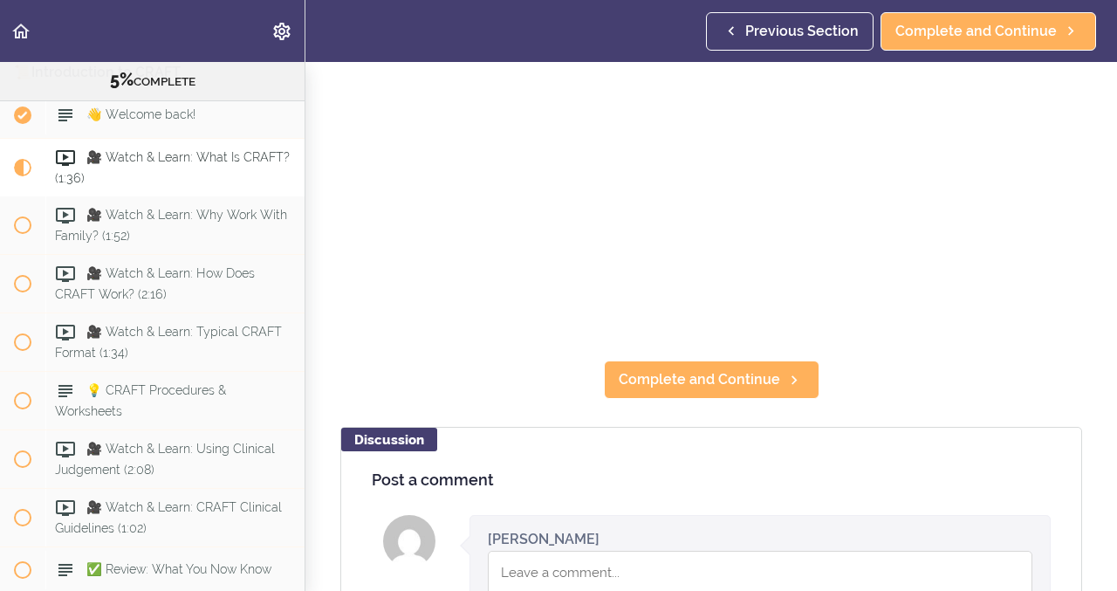
scroll to position [230, 0]
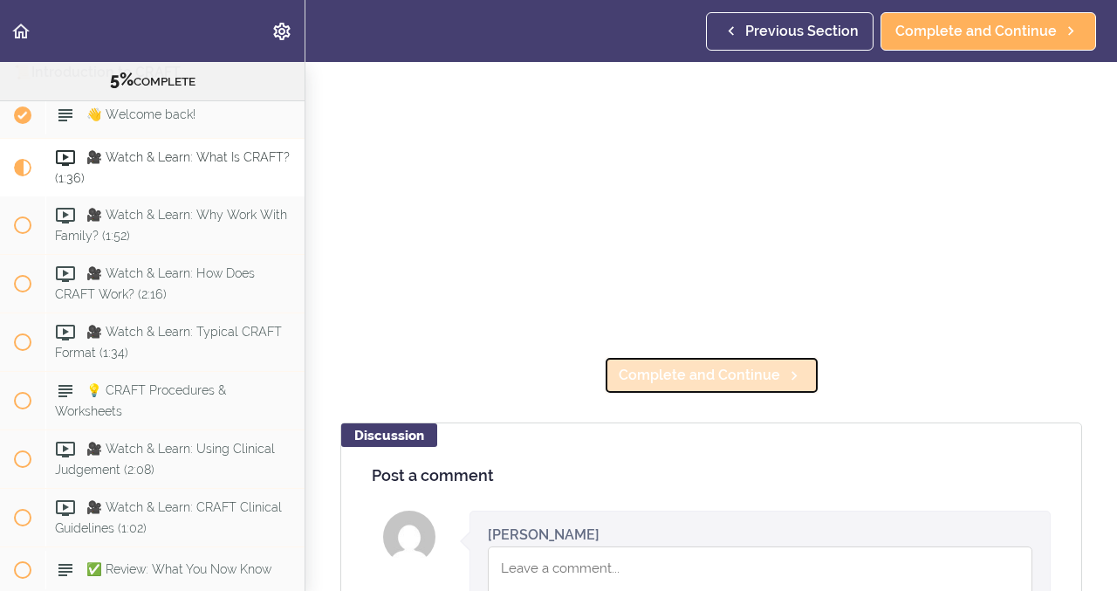
click at [771, 368] on span "Complete and Continue" at bounding box center [699, 375] width 161 height 21
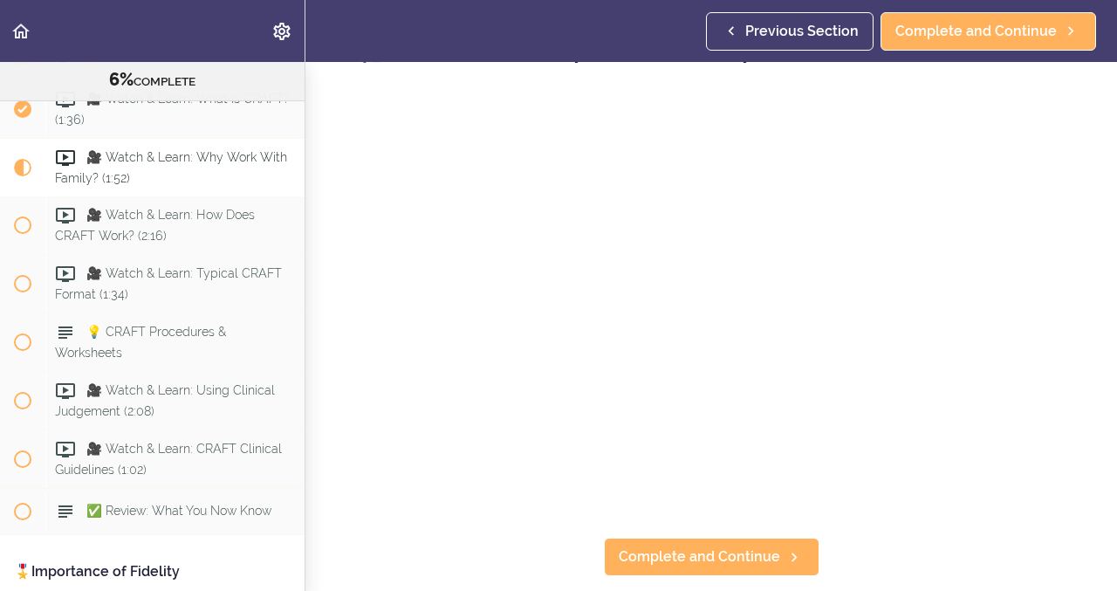
scroll to position [58, 0]
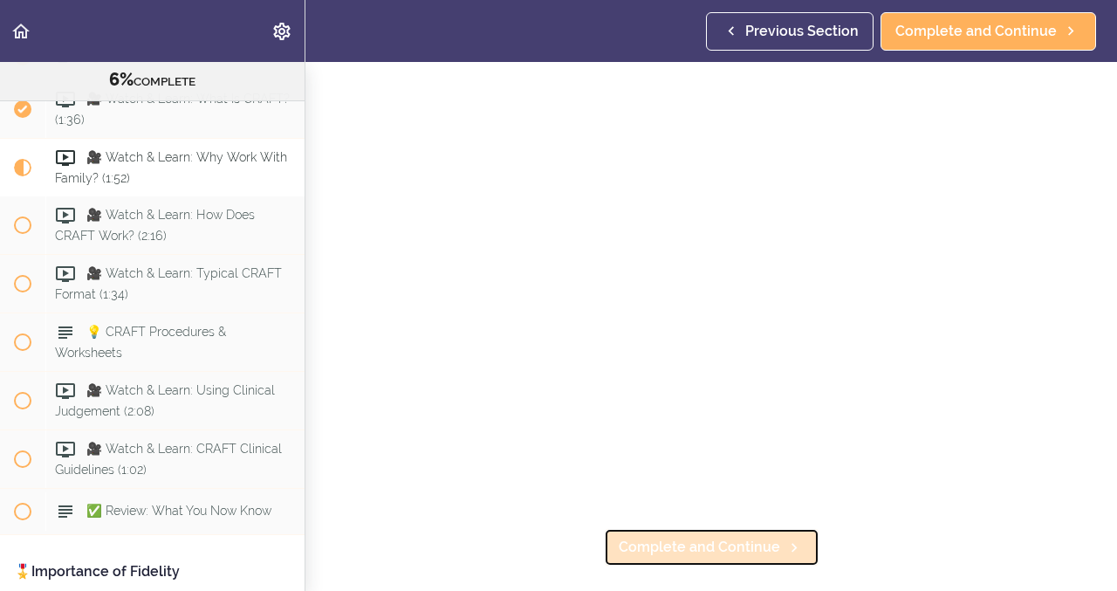
click at [689, 542] on span "Complete and Continue" at bounding box center [699, 547] width 161 height 21
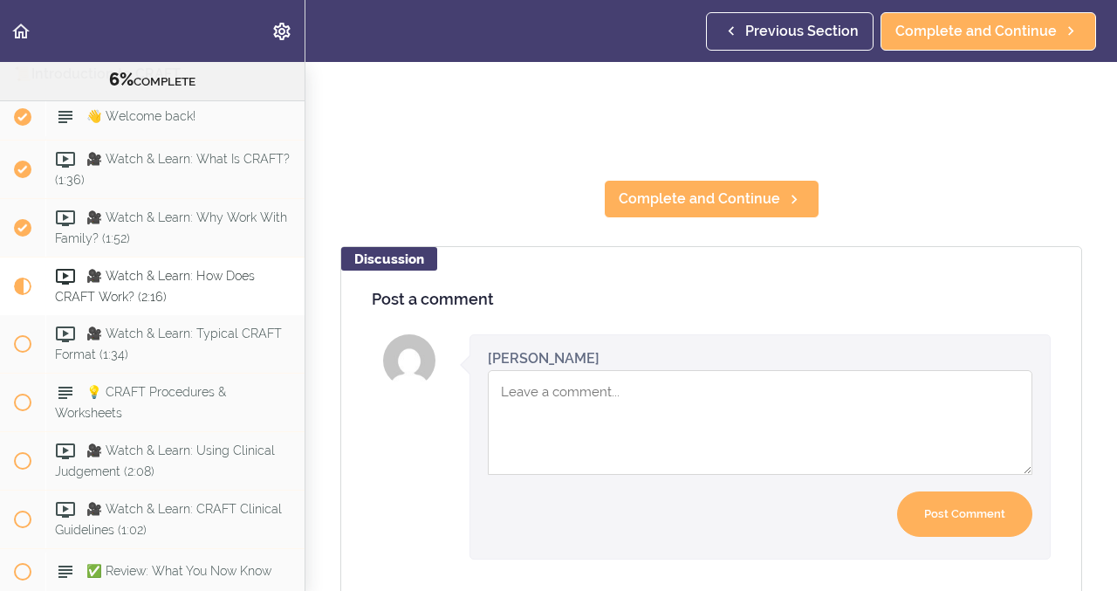
scroll to position [363, 0]
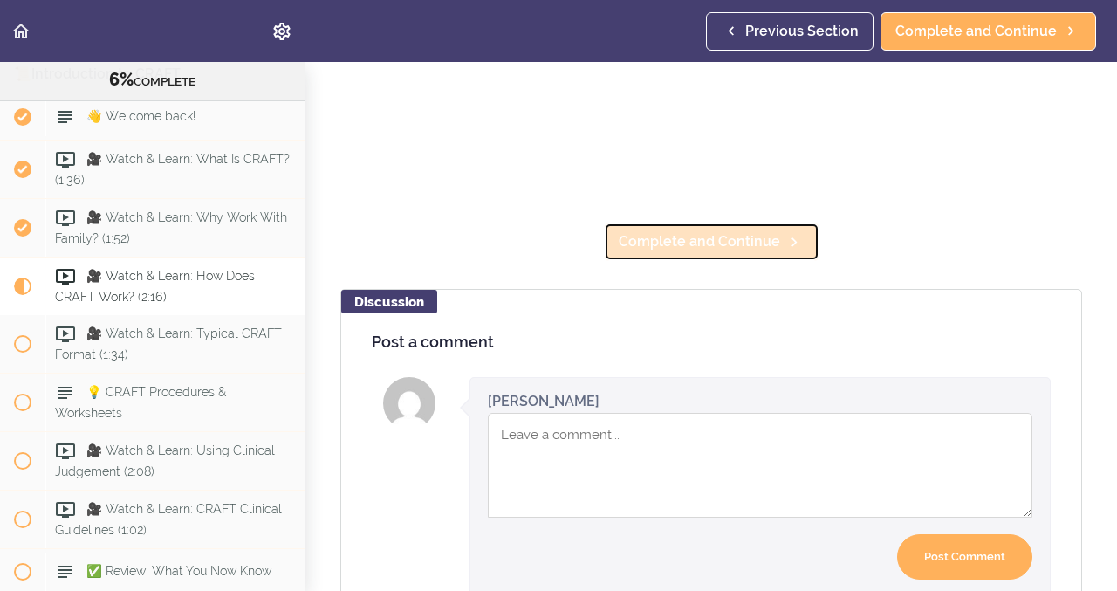
click at [768, 237] on span "Complete and Continue" at bounding box center [699, 241] width 161 height 21
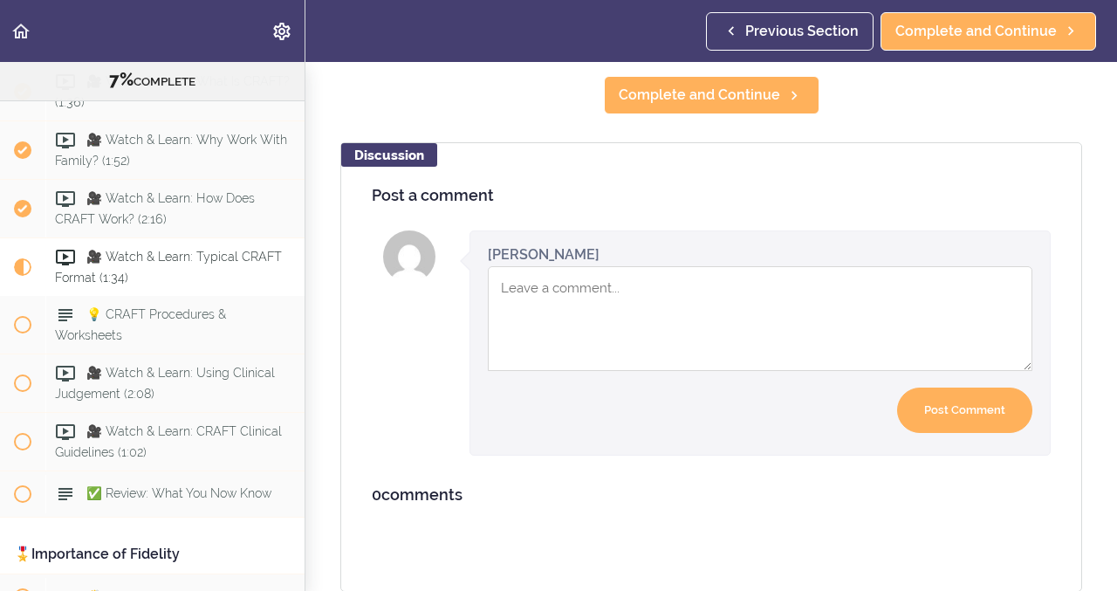
scroll to position [504, 0]
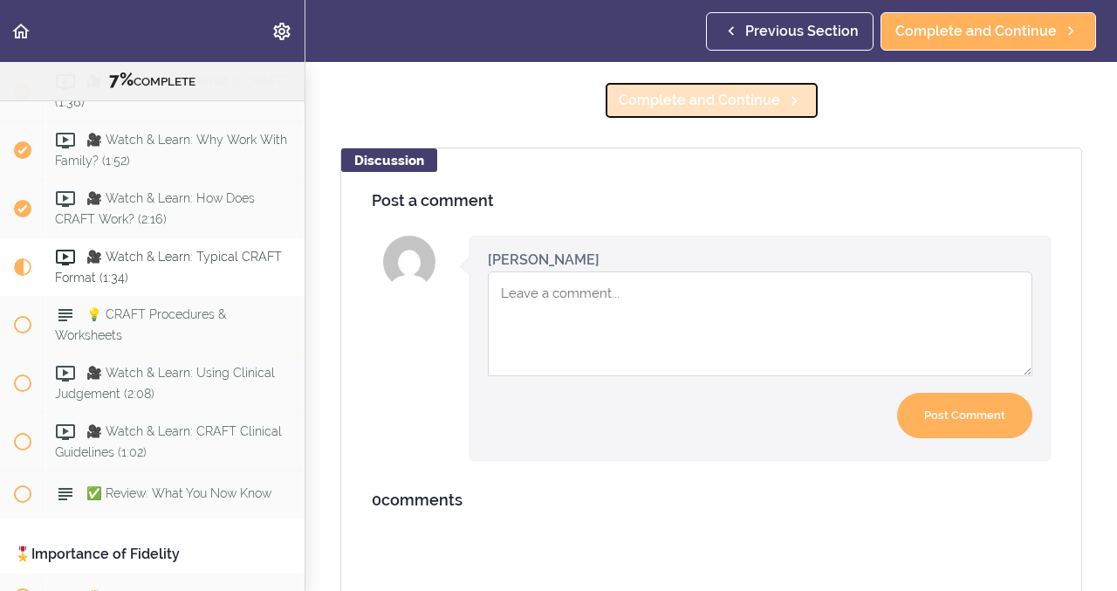
click at [740, 98] on span "Complete and Continue" at bounding box center [699, 100] width 161 height 21
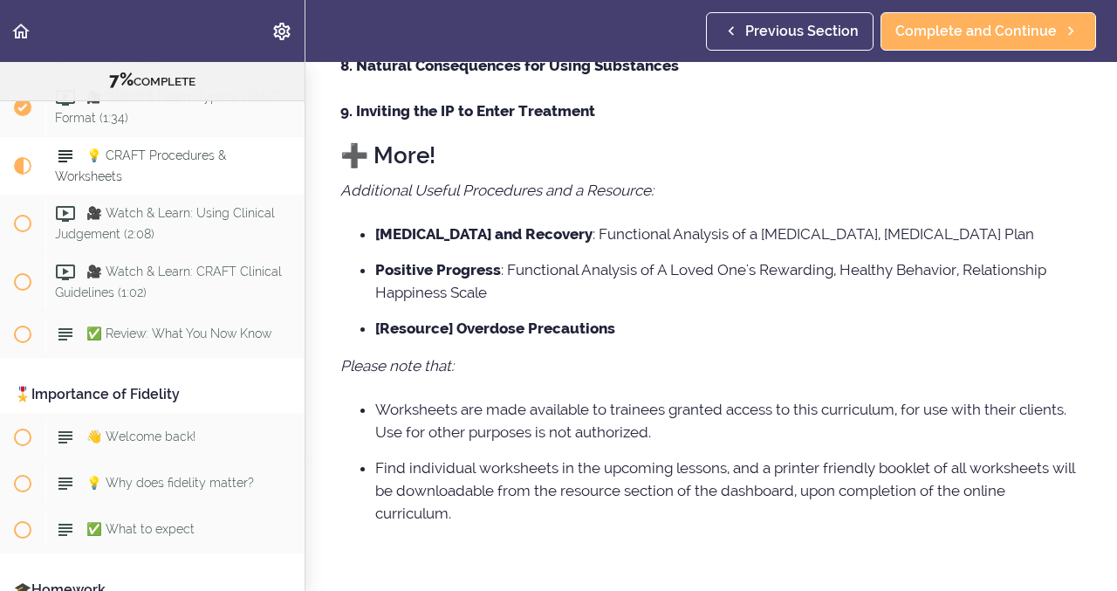
scroll to position [769, 0]
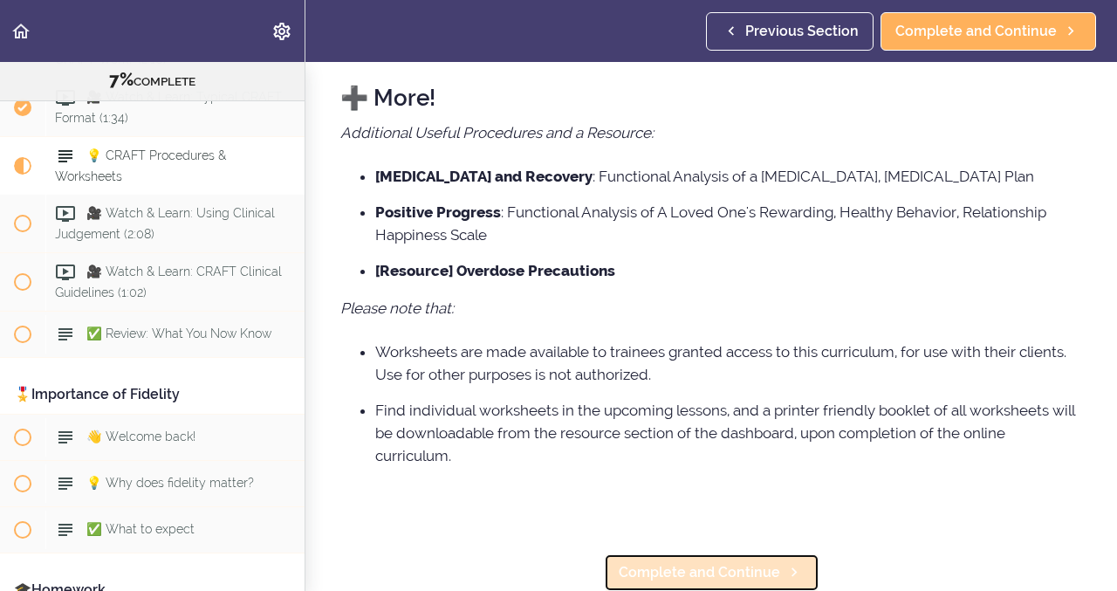
click at [730, 569] on span "Complete and Continue" at bounding box center [699, 572] width 161 height 21
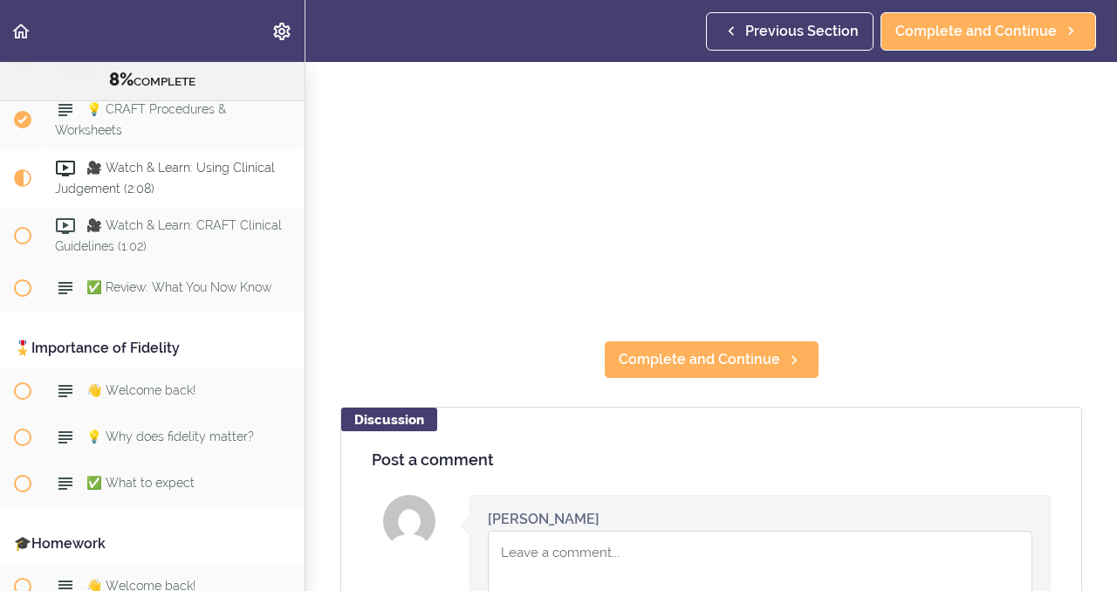
scroll to position [248, 0]
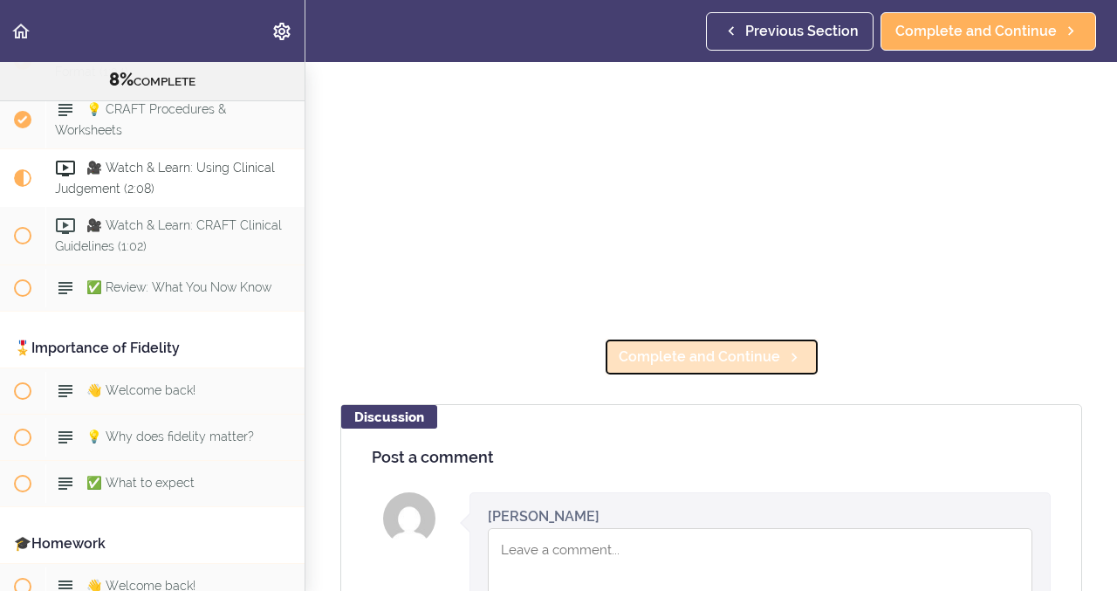
click at [711, 367] on link "Complete and Continue" at bounding box center [712, 357] width 216 height 38
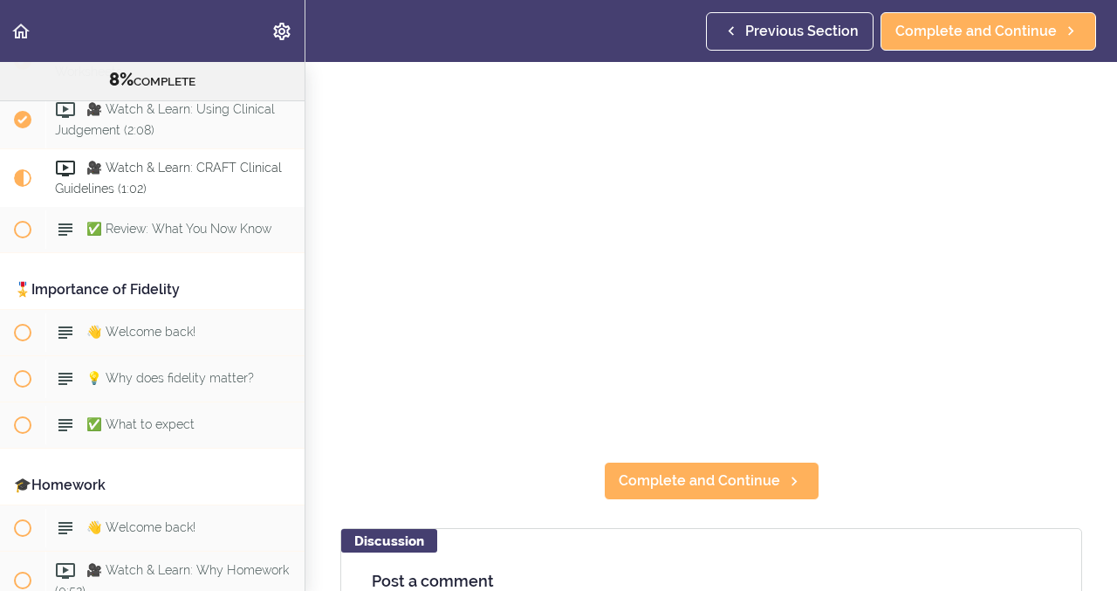
scroll to position [266, 0]
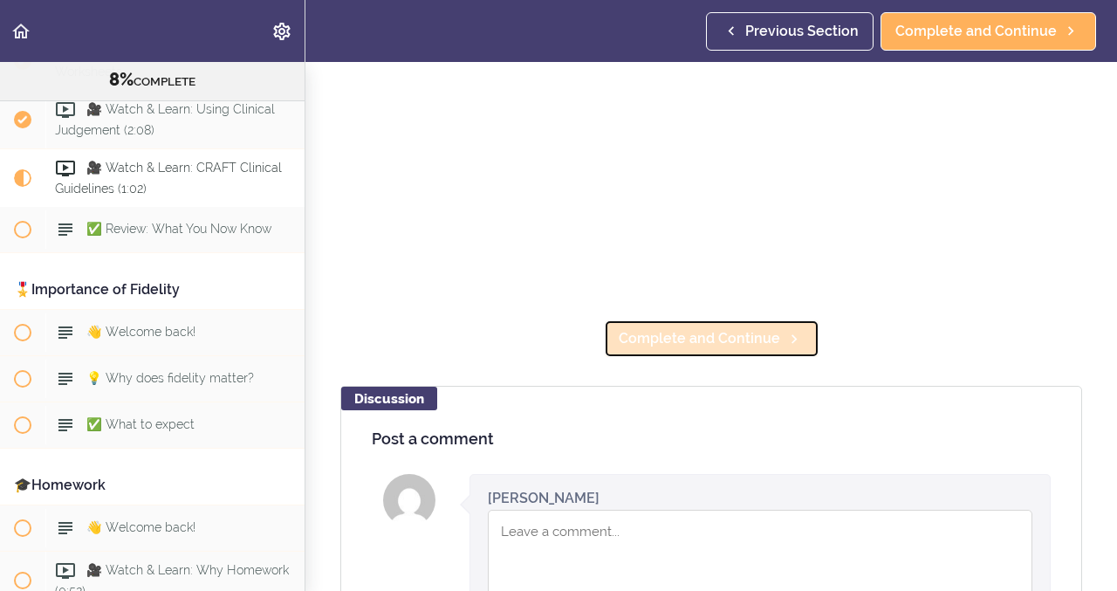
click at [694, 339] on span "Complete and Continue" at bounding box center [699, 338] width 161 height 21
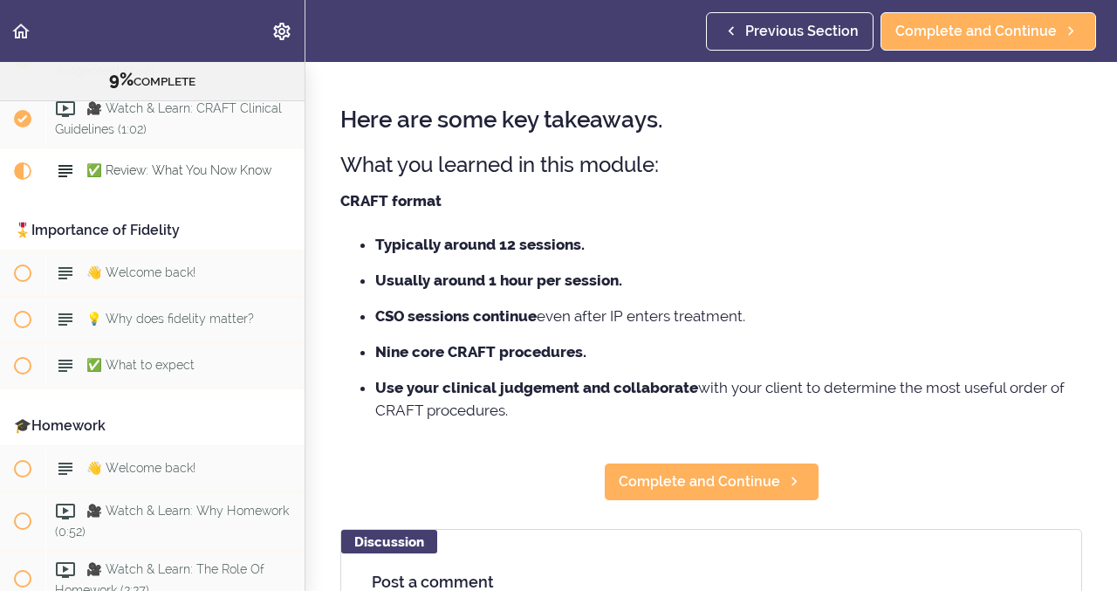
scroll to position [55, 0]
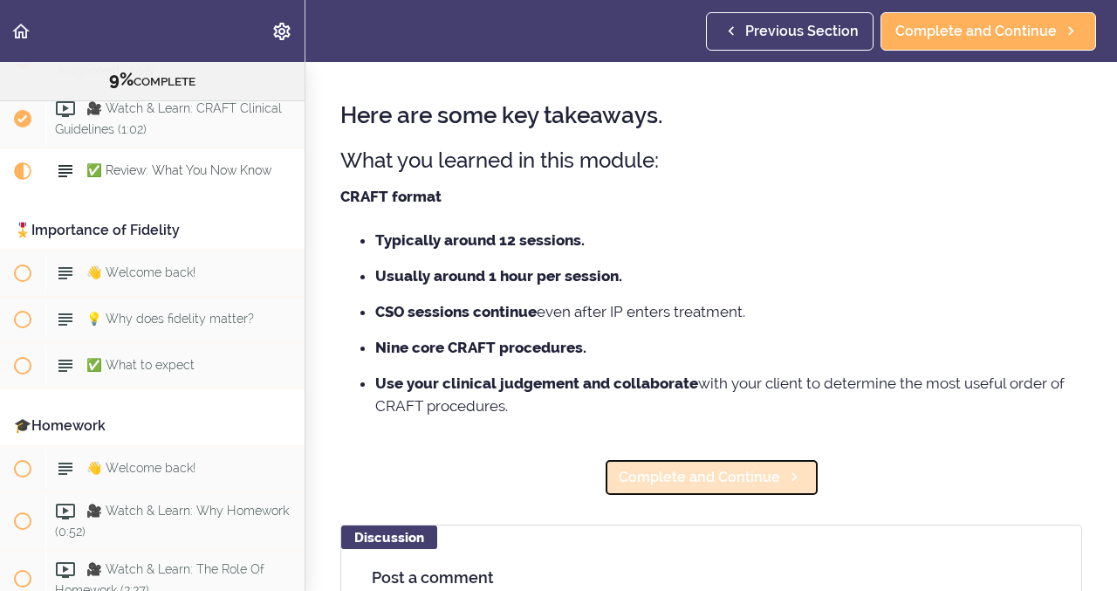
click at [710, 476] on span "Complete and Continue" at bounding box center [699, 477] width 161 height 21
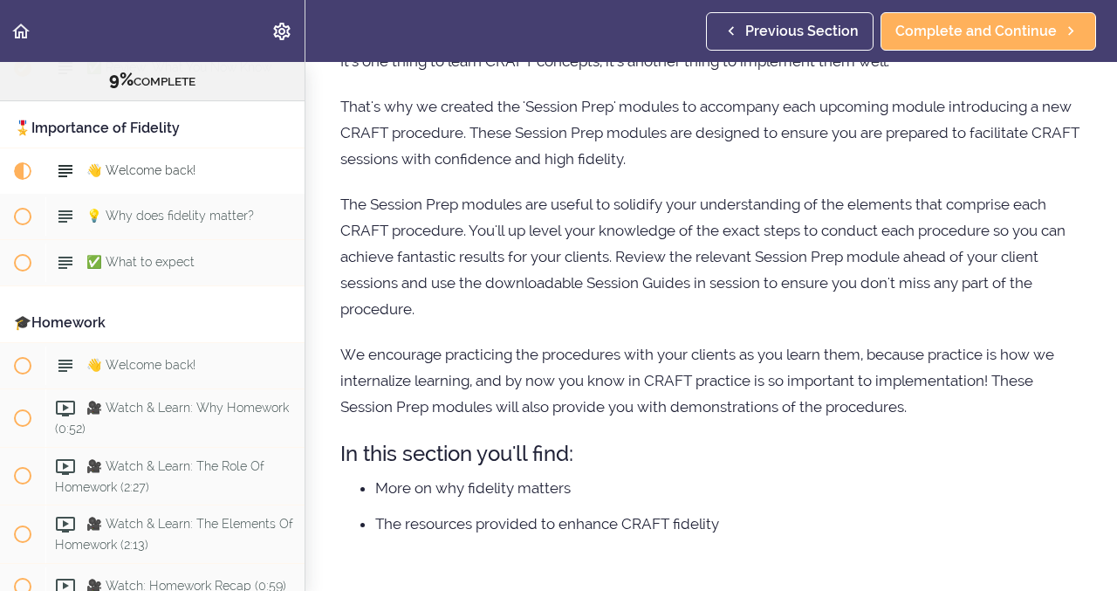
scroll to position [213, 0]
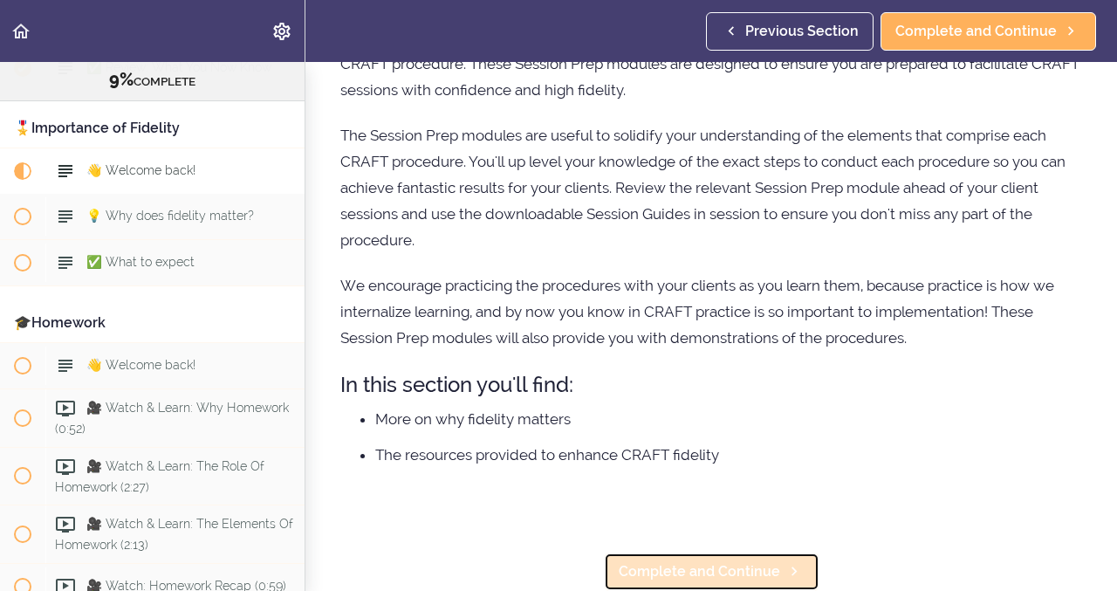
click at [704, 572] on span "Complete and Continue" at bounding box center [699, 571] width 161 height 21
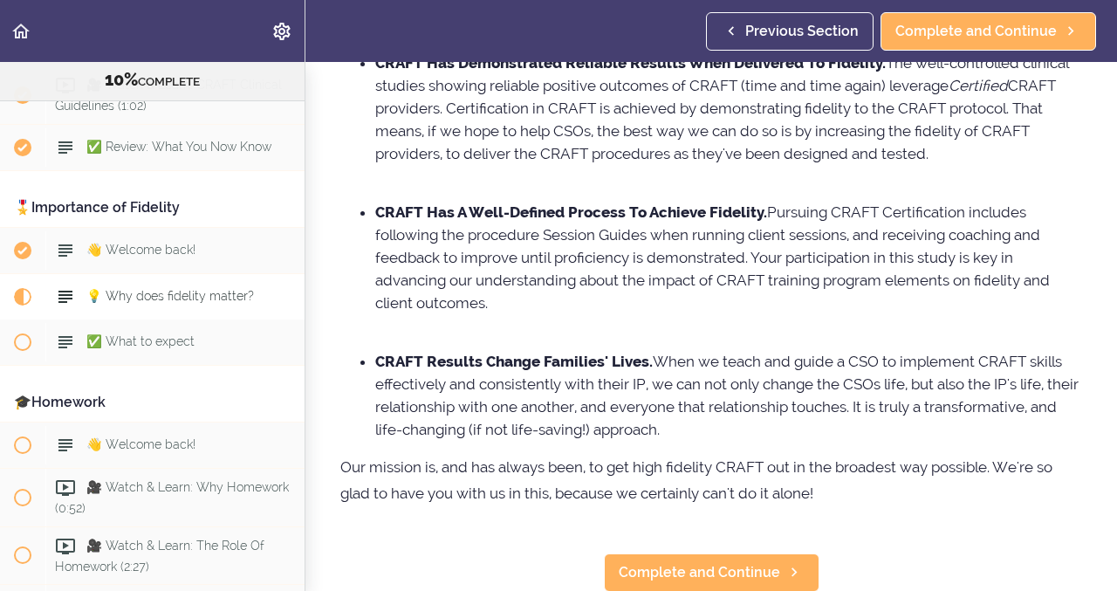
scroll to position [355, 0]
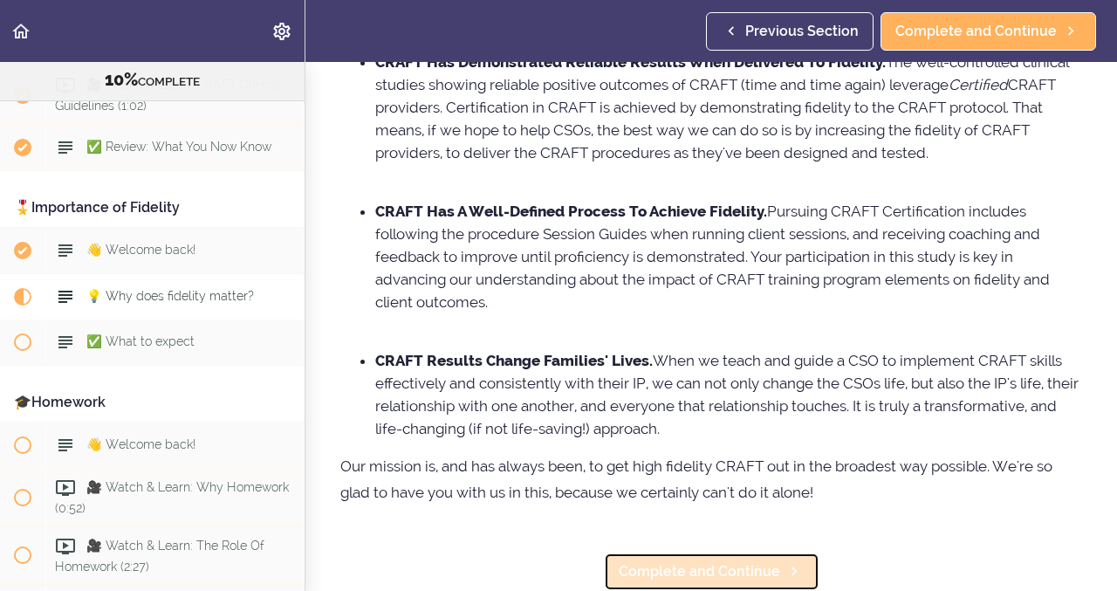
click at [682, 569] on span "Complete and Continue" at bounding box center [699, 571] width 161 height 21
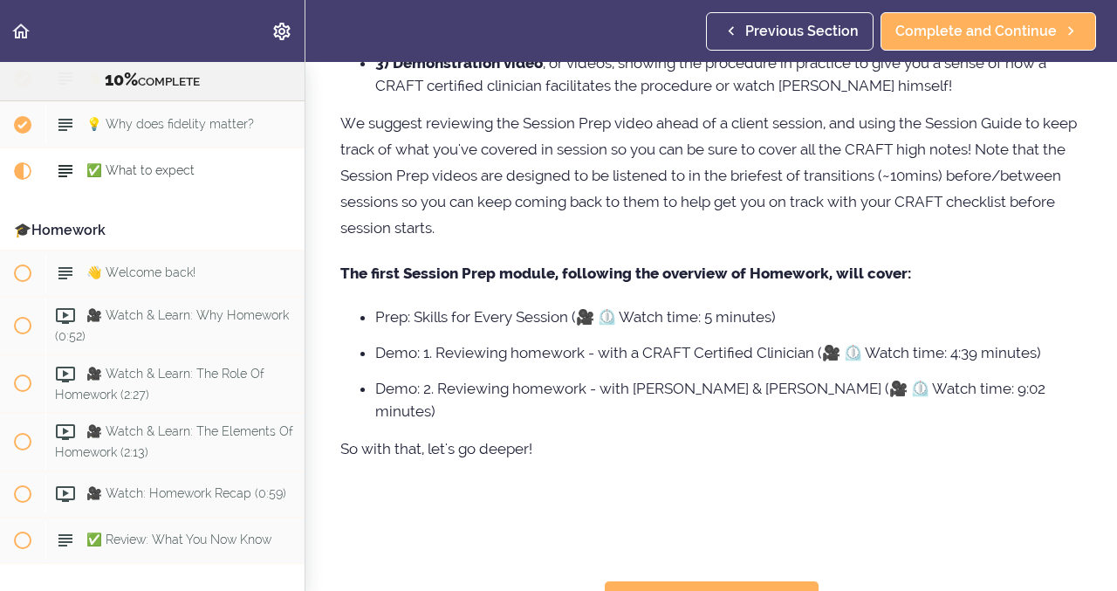
scroll to position [402, 0]
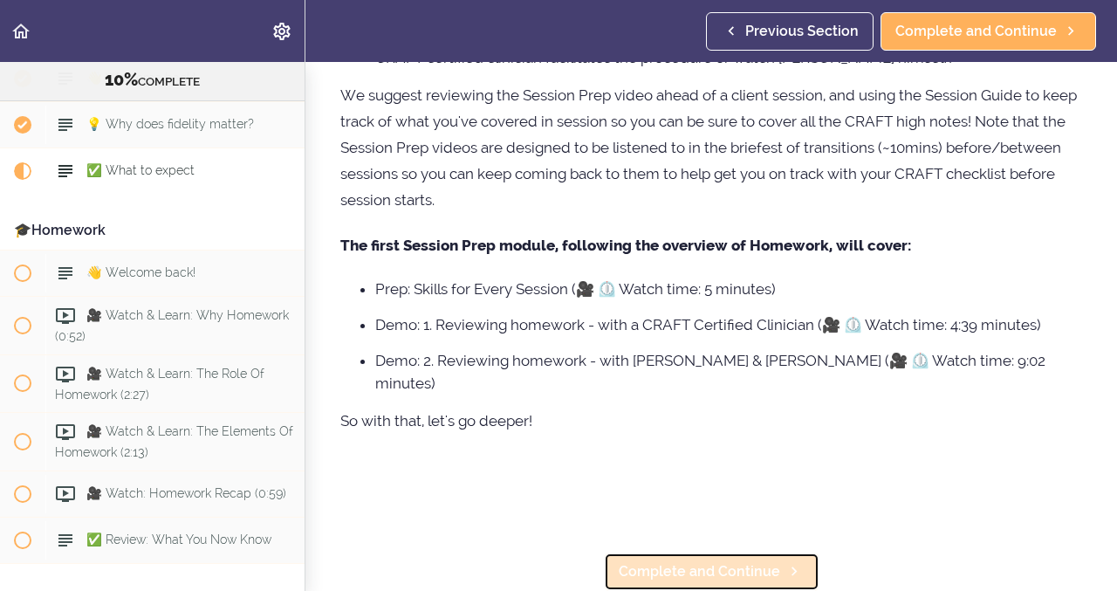
click at [691, 566] on span "Complete and Continue" at bounding box center [699, 571] width 161 height 21
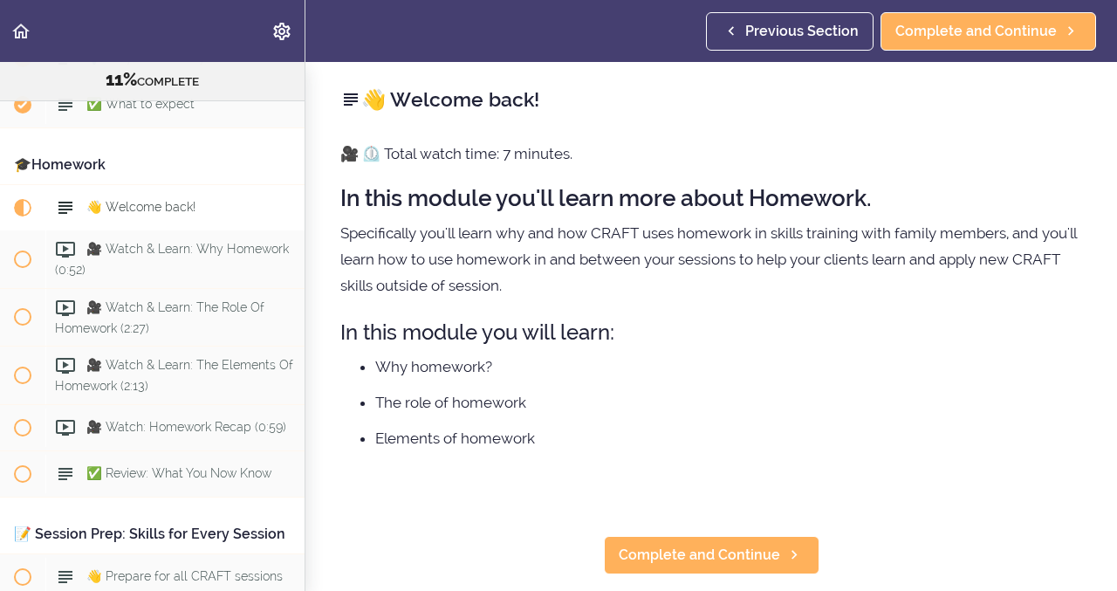
scroll to position [1370, 0]
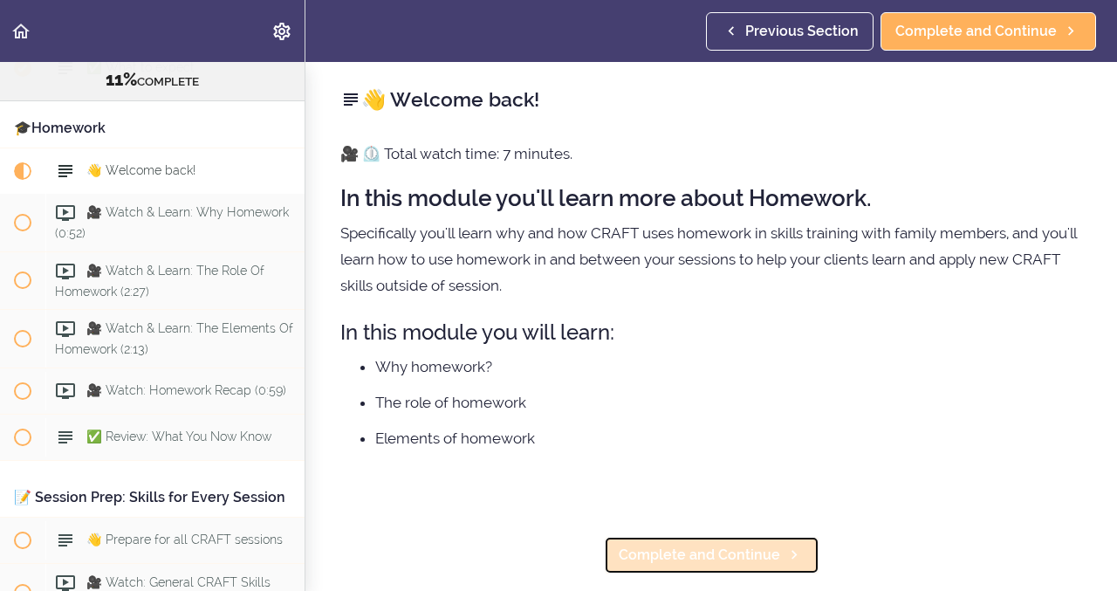
click at [721, 552] on span "Complete and Continue" at bounding box center [699, 555] width 161 height 21
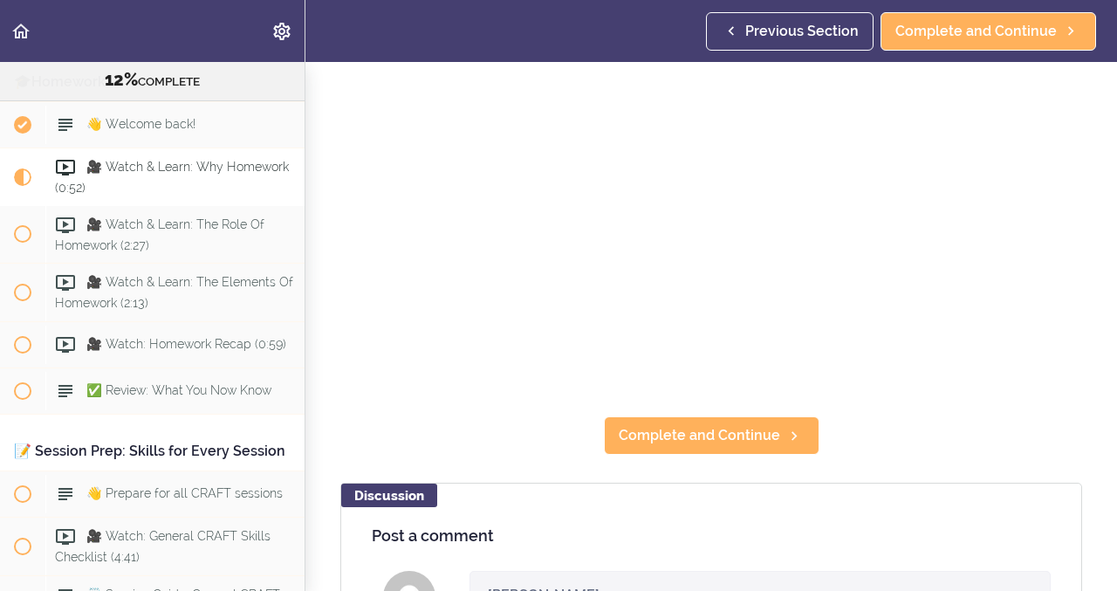
scroll to position [192, 0]
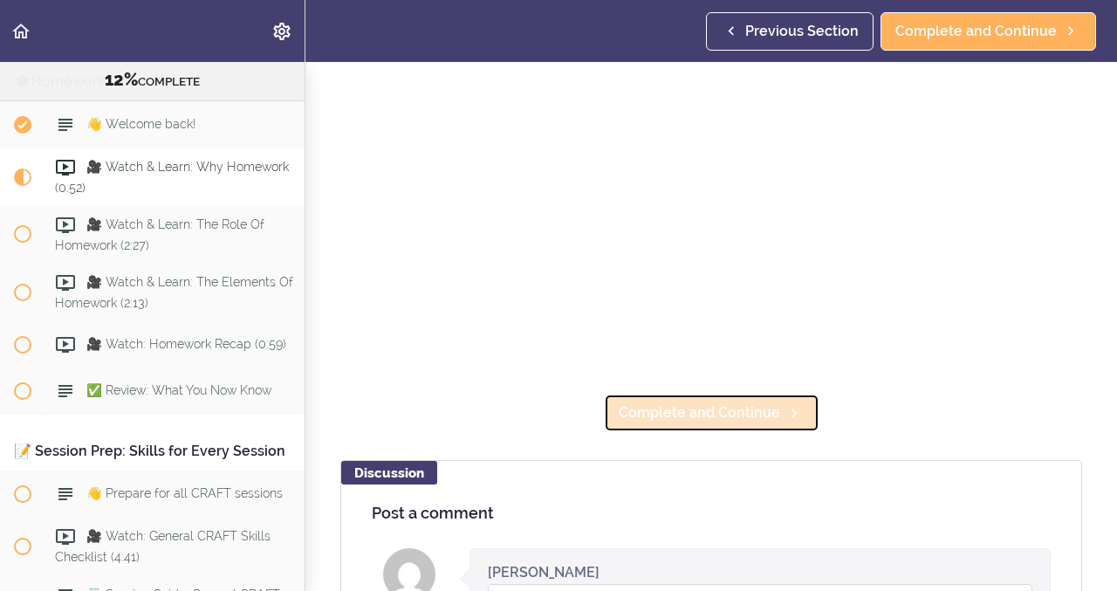
click at [716, 405] on span "Complete and Continue" at bounding box center [699, 412] width 161 height 21
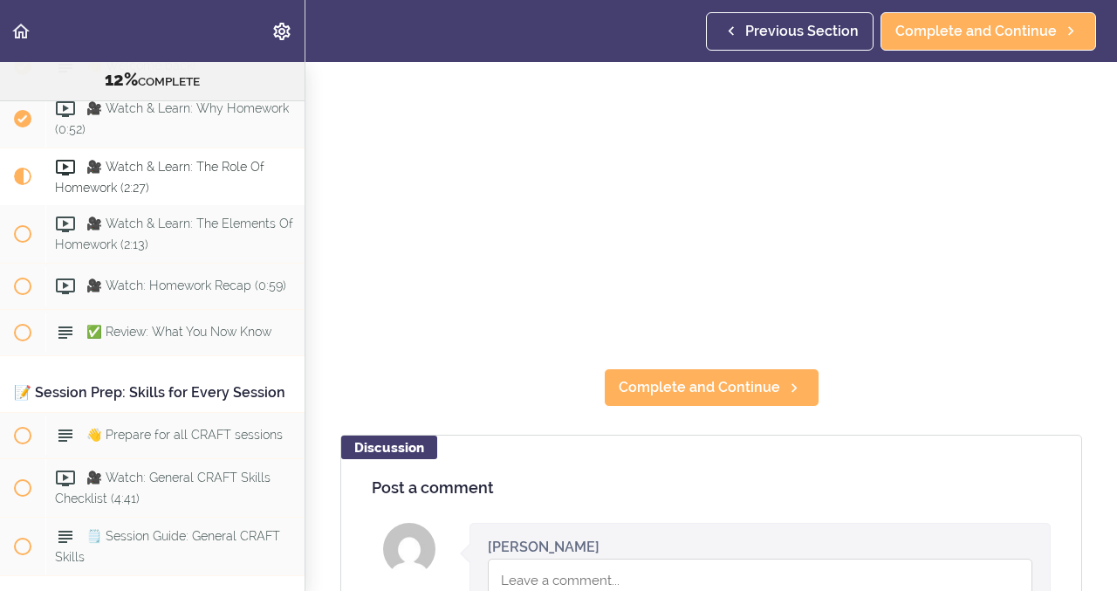
scroll to position [510, 0]
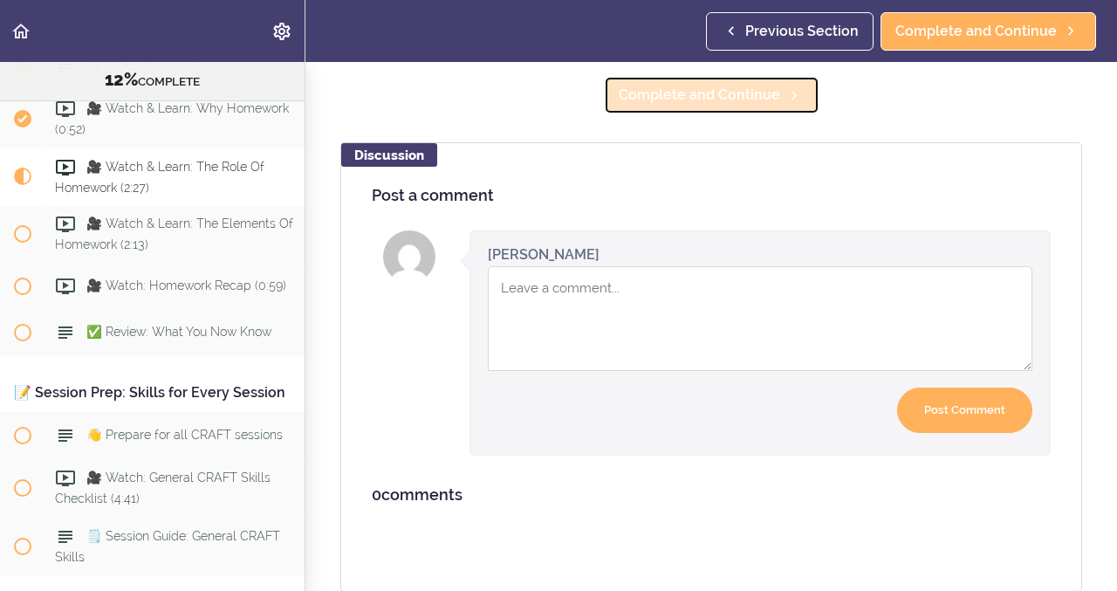
click at [700, 87] on span "Complete and Continue" at bounding box center [699, 95] width 161 height 21
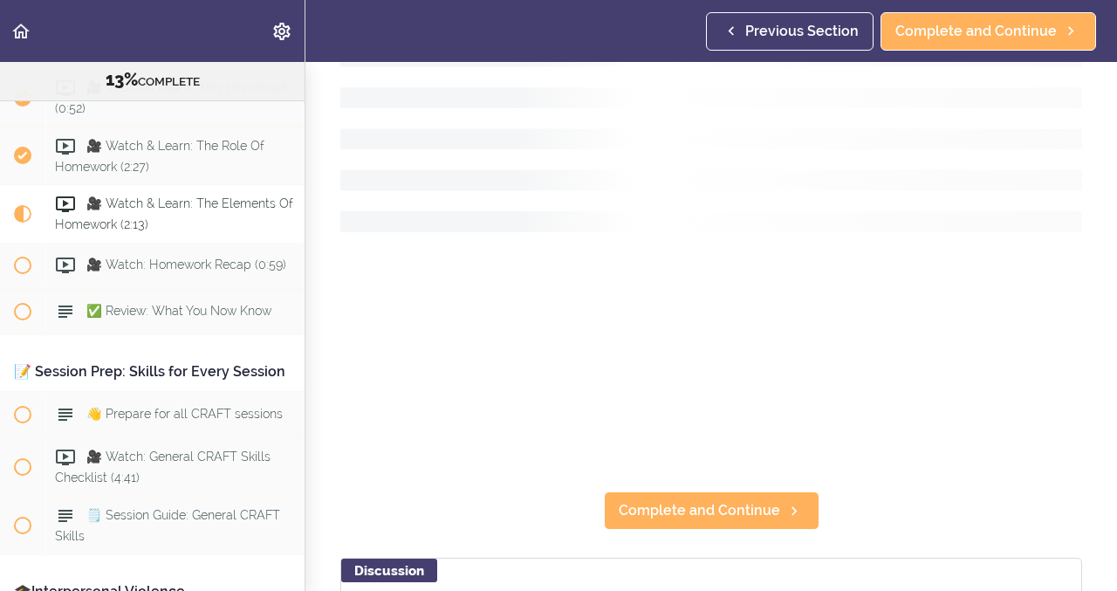
click at [700, 87] on div "🎥 Watch & Learn: The Elements Of Homework Complete and Continue Discussion Post…" at bounding box center [711, 232] width 812 height 529
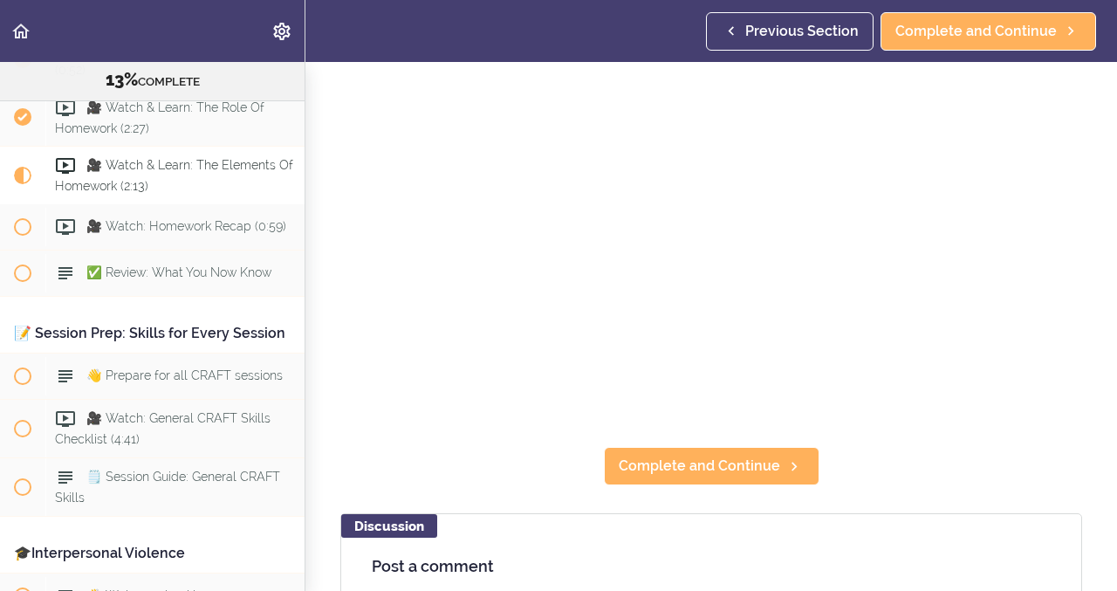
scroll to position [147, 0]
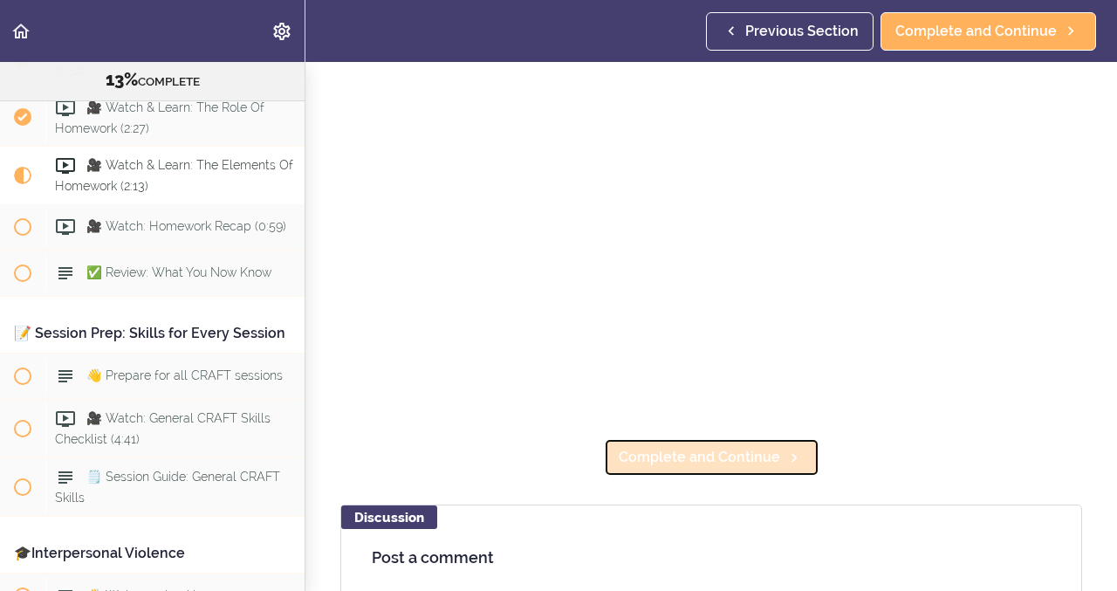
click at [710, 454] on span "Complete and Continue" at bounding box center [699, 457] width 161 height 21
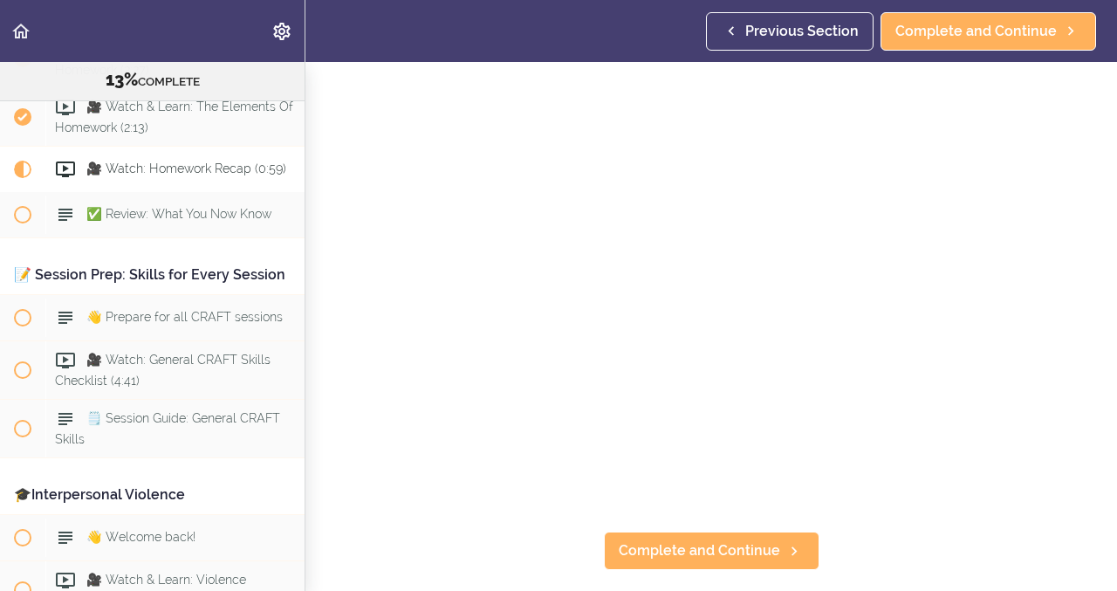
scroll to position [74, 0]
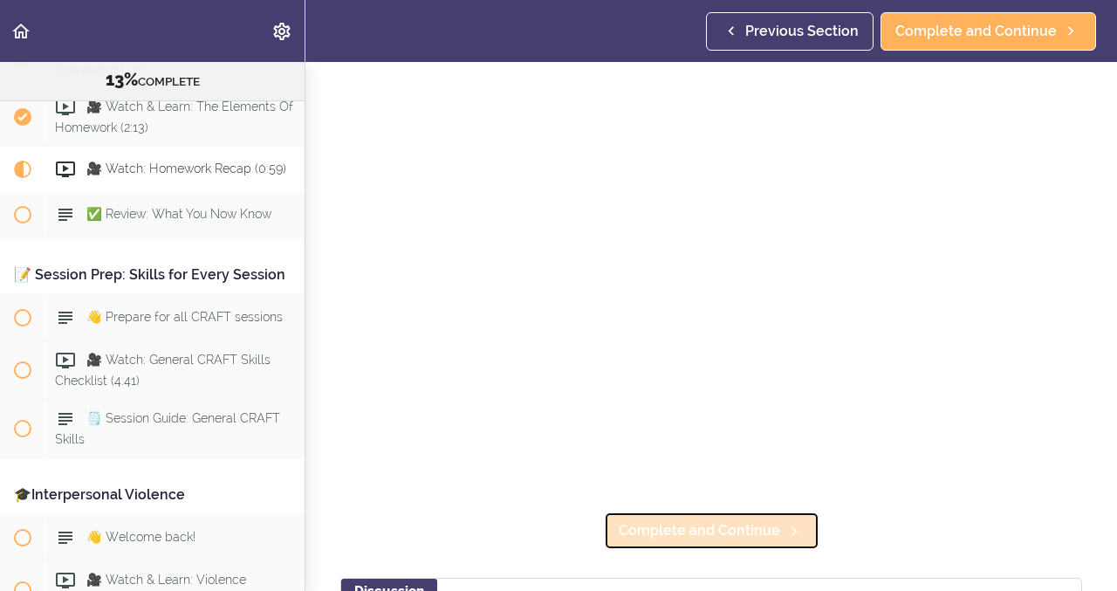
click at [680, 535] on span "Complete and Continue" at bounding box center [699, 530] width 161 height 21
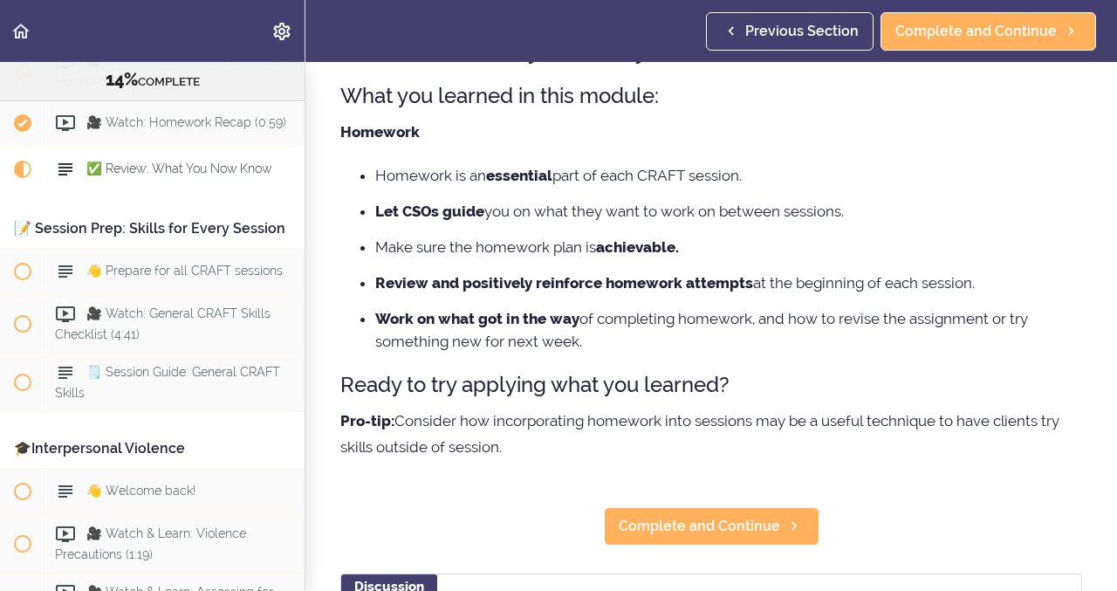
scroll to position [131, 0]
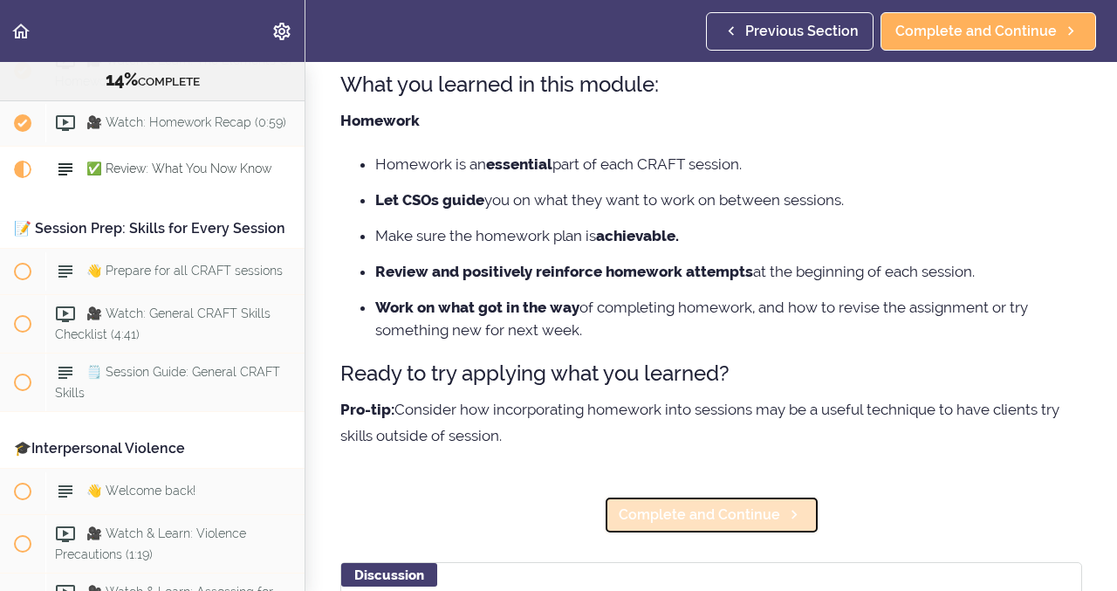
click at [689, 518] on span "Complete and Continue" at bounding box center [699, 514] width 161 height 21
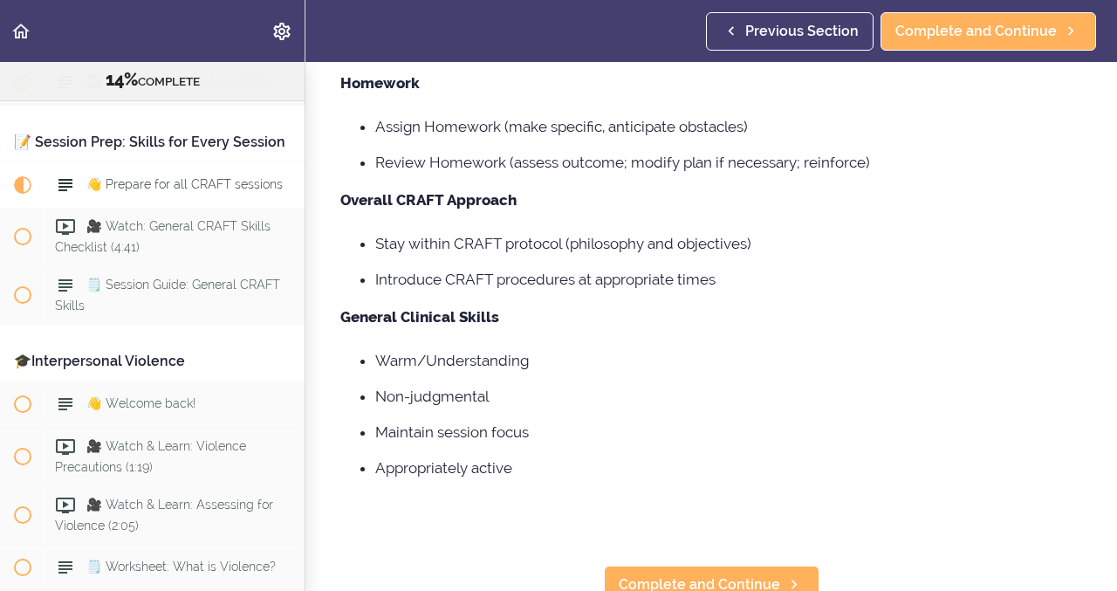
scroll to position [264, 0]
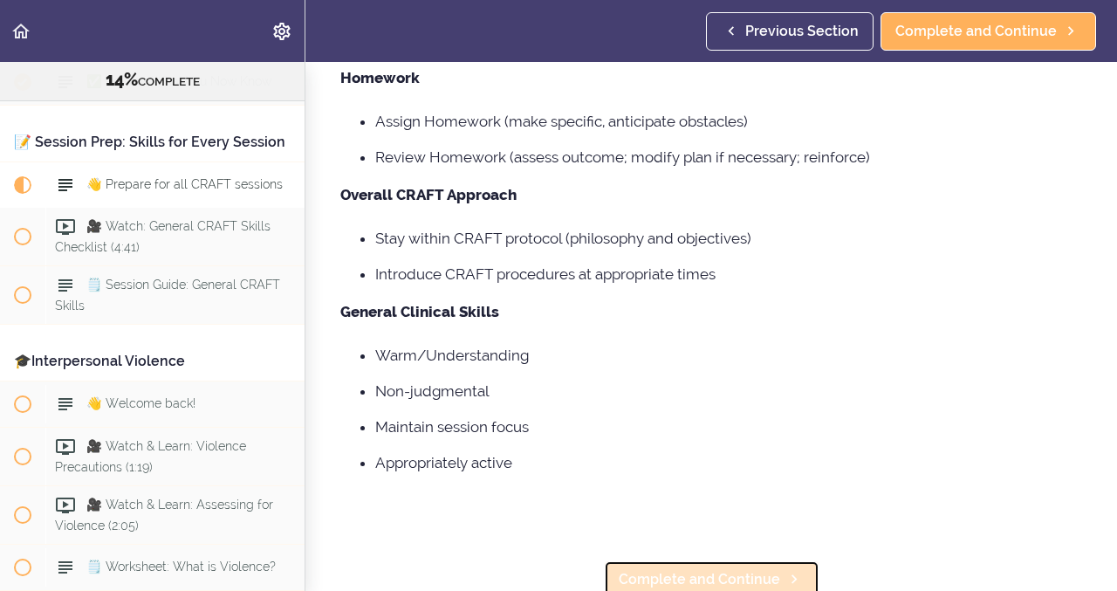
click at [722, 581] on span "Complete and Continue" at bounding box center [699, 579] width 161 height 21
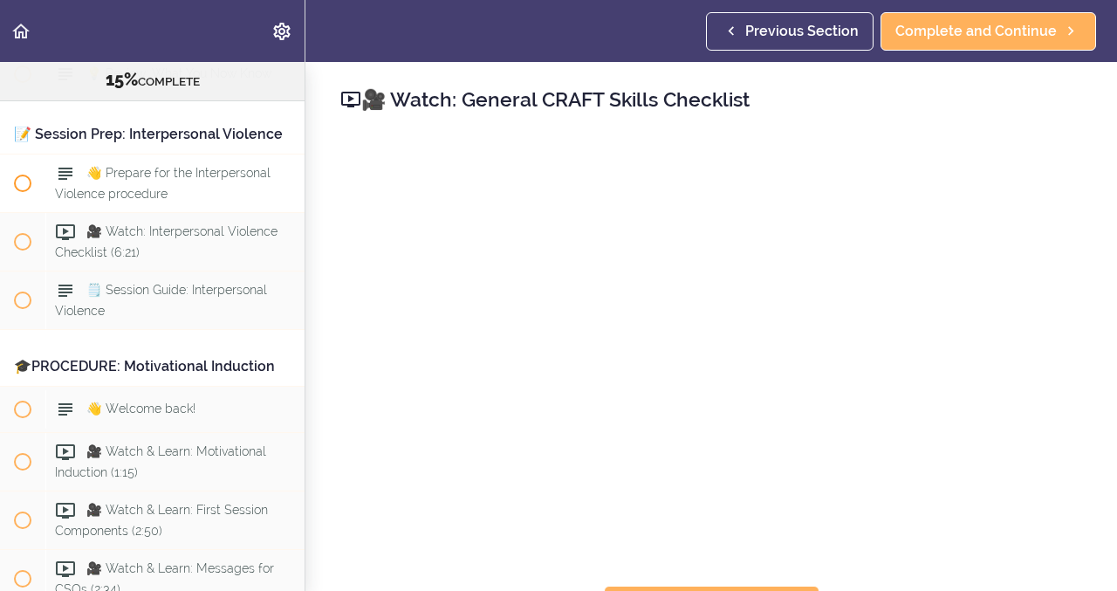
scroll to position [2619, 0]
